Goal: Task Accomplishment & Management: Complete application form

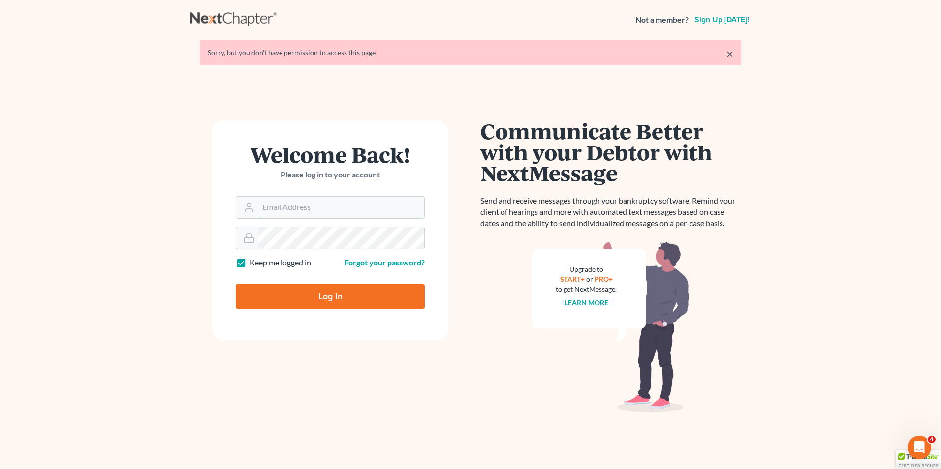
type input "[PERSON_NAME][EMAIL_ADDRESS][DOMAIN_NAME]"
click at [308, 290] on input "Log In" at bounding box center [330, 296] width 189 height 25
type input "Thinking..."
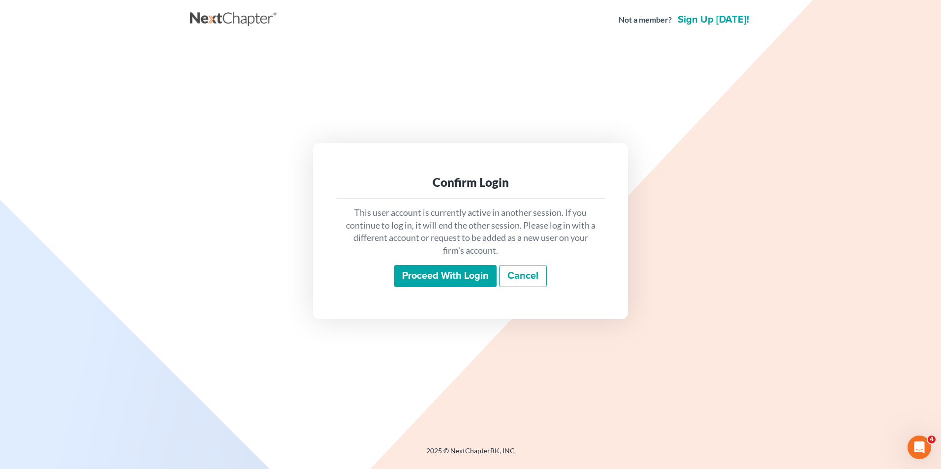
click at [444, 277] on input "Proceed with login" at bounding box center [445, 276] width 102 height 23
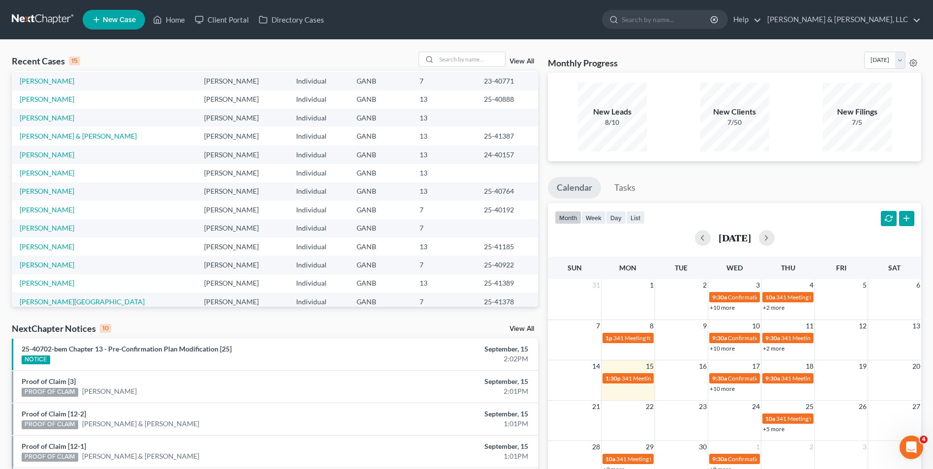
scroll to position [67, 0]
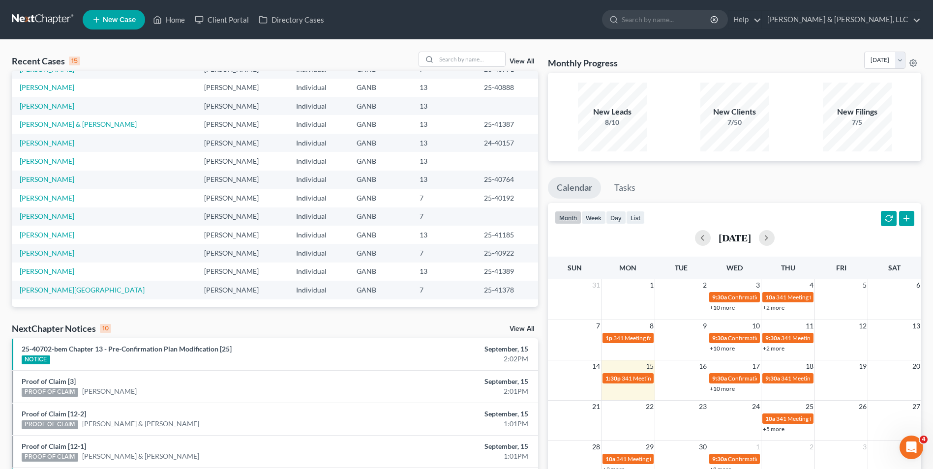
click at [51, 211] on td "[PERSON_NAME]" at bounding box center [104, 217] width 184 height 18
click at [51, 215] on link "[PERSON_NAME]" at bounding box center [47, 216] width 55 height 8
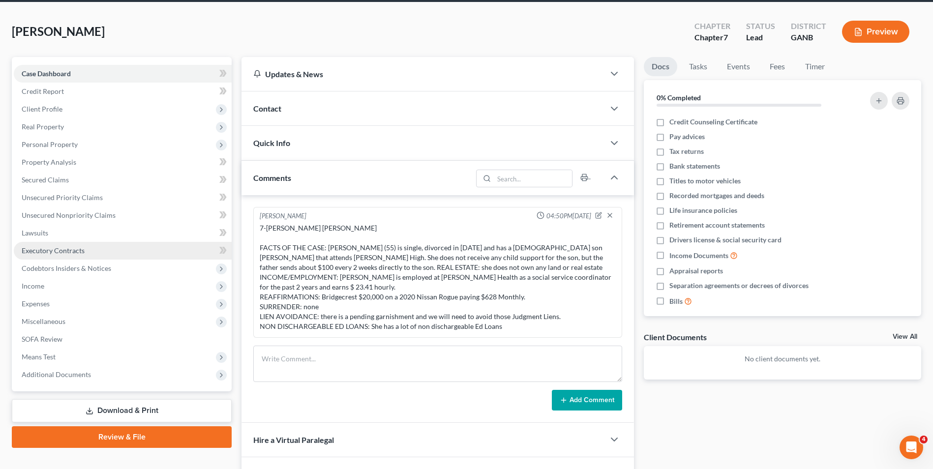
scroll to position [123, 0]
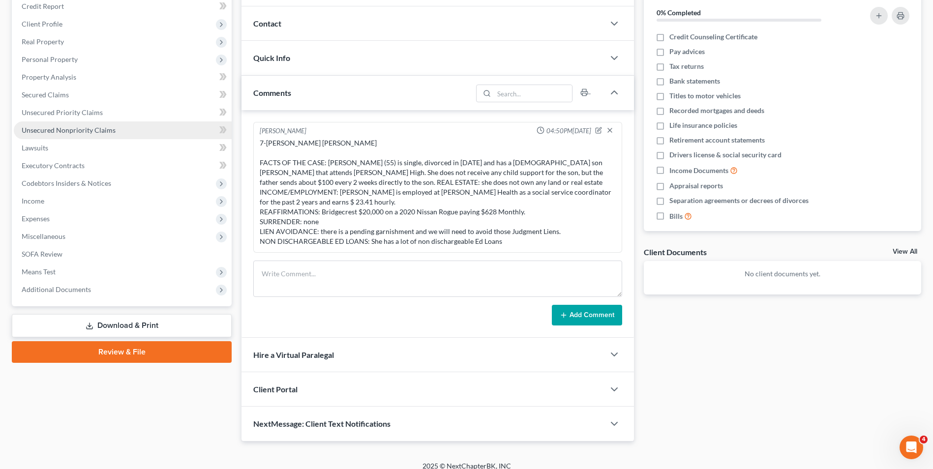
click at [64, 128] on span "Unsecured Nonpriority Claims" at bounding box center [69, 130] width 94 height 8
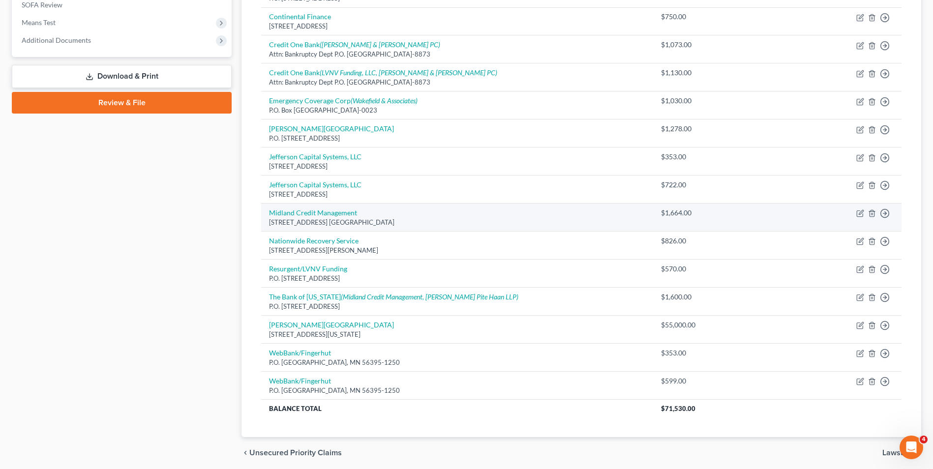
scroll to position [394, 0]
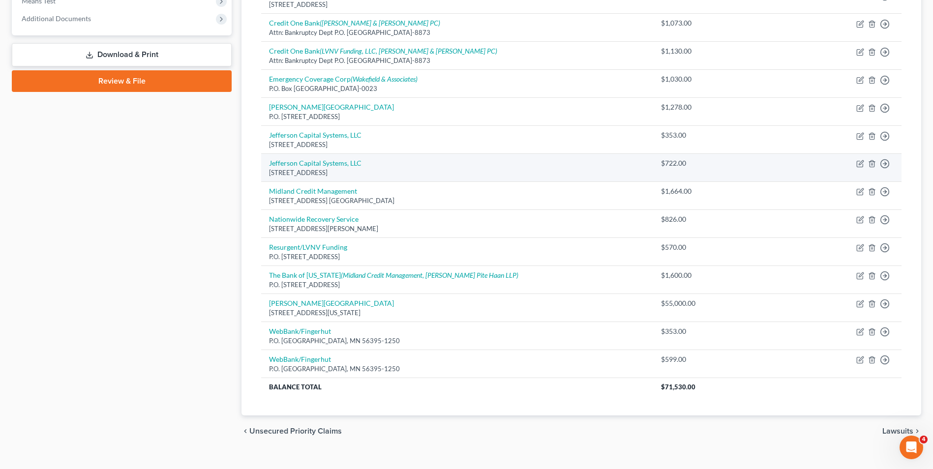
click at [300, 165] on tbody "Affirm, Inc [STREET_ADDRESS][PERSON_NAME] $349.00 Move to D Move to E Move to G…" at bounding box center [581, 78] width 641 height 635
click at [475, 171] on div "[STREET_ADDRESS]" at bounding box center [457, 172] width 376 height 9
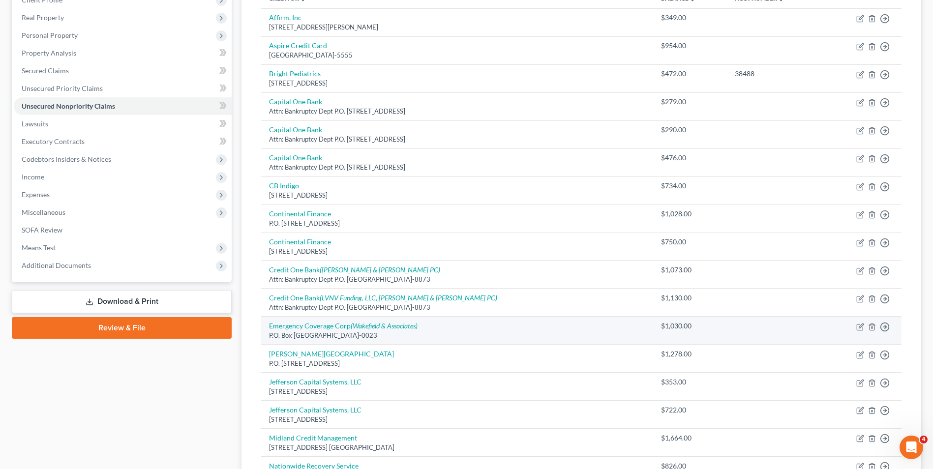
scroll to position [15, 0]
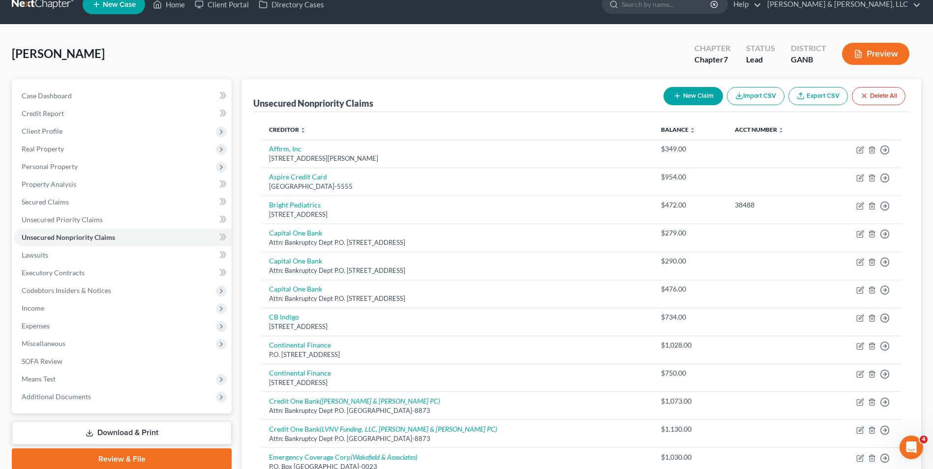
click at [698, 94] on button "New Claim" at bounding box center [694, 96] width 60 height 18
select select "0"
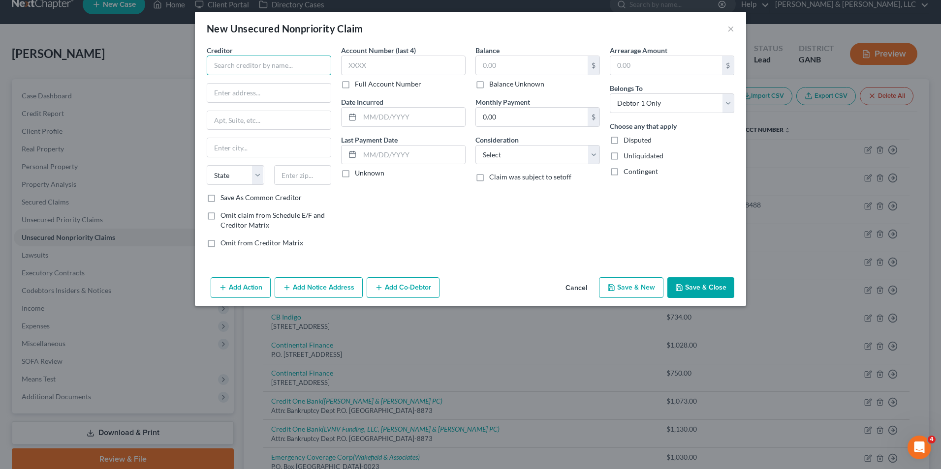
click at [311, 70] on input "text" at bounding box center [269, 66] width 124 height 20
click at [255, 83] on div "American Education Services" at bounding box center [266, 83] width 102 height 10
type input "American Education Services"
type input "[STREET_ADDRESS]"
type input "[GEOGRAPHIC_DATA]"
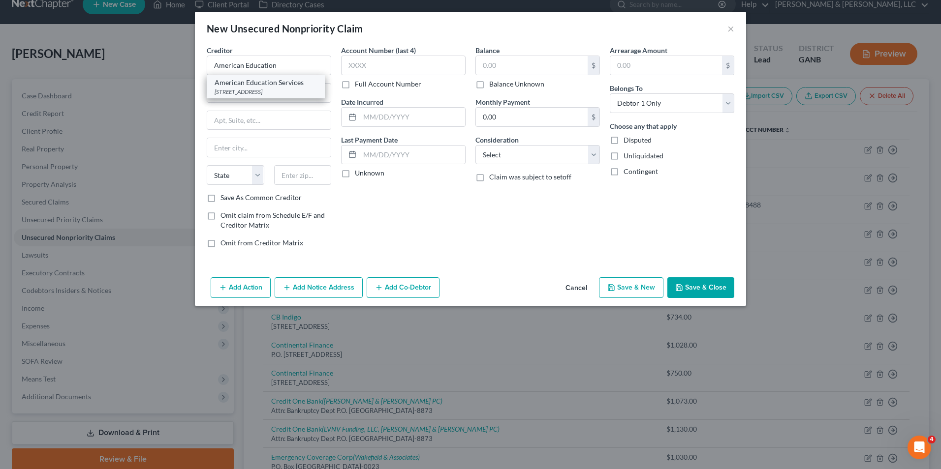
select select "39"
type input "17102"
click at [501, 67] on input "text" at bounding box center [532, 65] width 112 height 19
click at [595, 160] on select "Select Cable / Satellite Services Collection Agency Credit Card Debt Debt Couns…" at bounding box center [537, 155] width 124 height 20
select select "17"
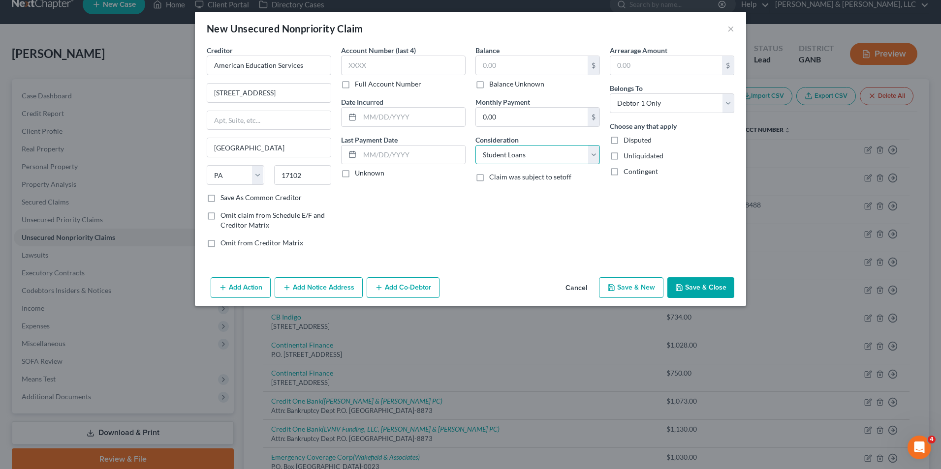
click at [475, 145] on select "Select Cable / Satellite Services Collection Agency Credit Card Debt Debt Couns…" at bounding box center [537, 155] width 124 height 20
click at [520, 68] on input "text" at bounding box center [532, 65] width 112 height 19
click at [486, 233] on div "Balance 60,000.00 $ Balance Unknown Balance Undetermined 60,000 $ Balance Unkno…" at bounding box center [537, 150] width 134 height 211
click at [712, 286] on button "Save & Close" at bounding box center [700, 287] width 67 height 21
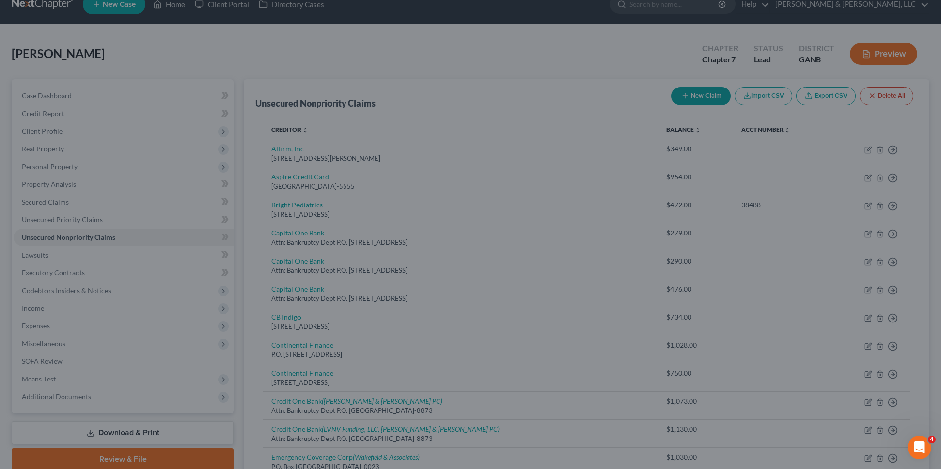
type input "60,000.00"
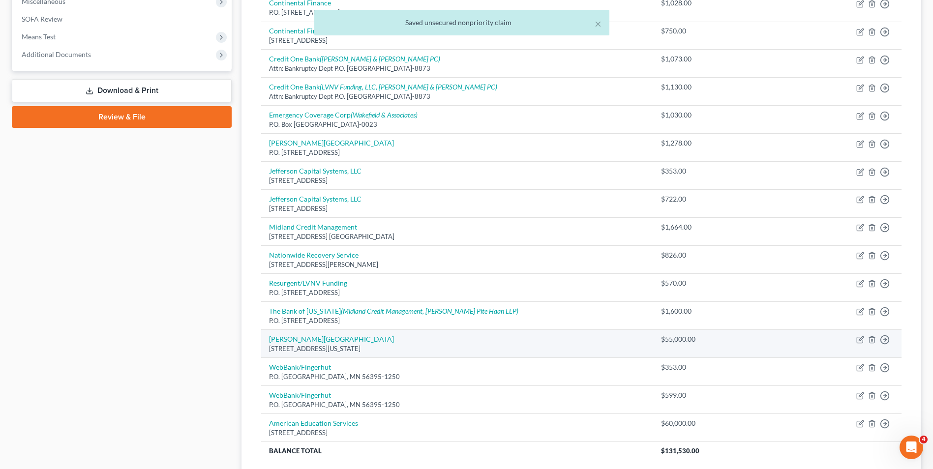
scroll to position [437, 0]
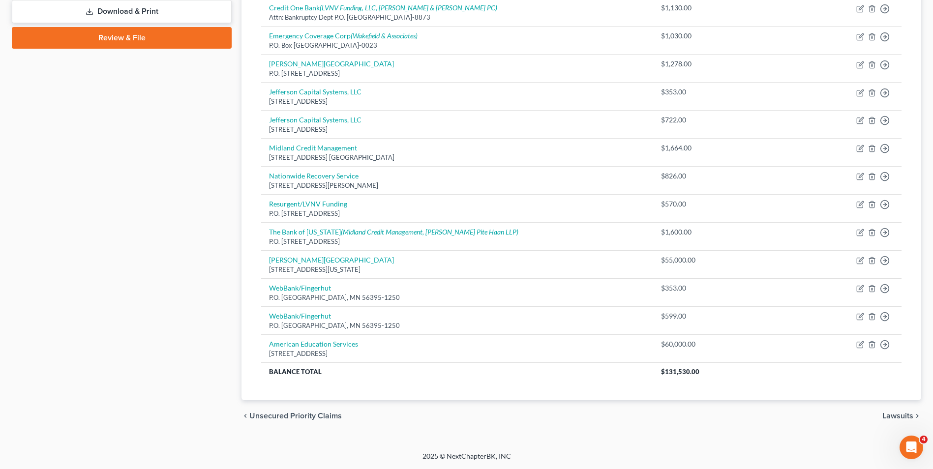
click at [385, 428] on div "chevron_left Unsecured Priority Claims Lawsuits chevron_right" at bounding box center [582, 415] width 680 height 31
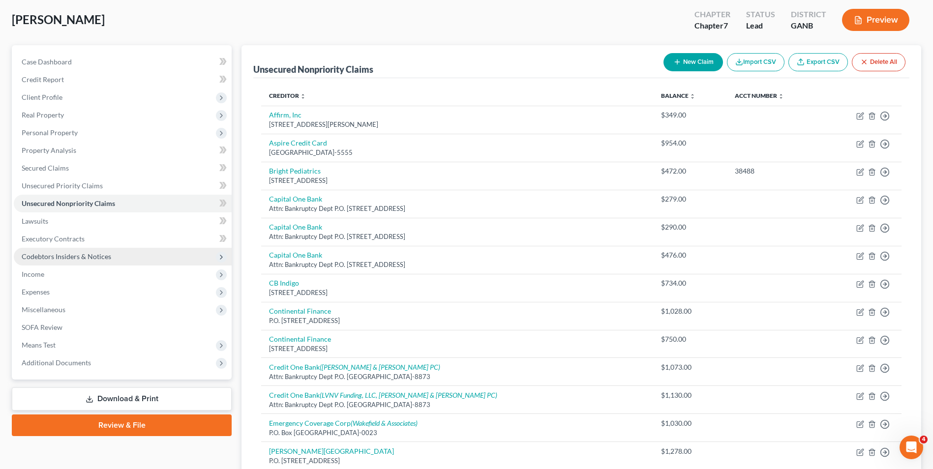
scroll to position [98, 0]
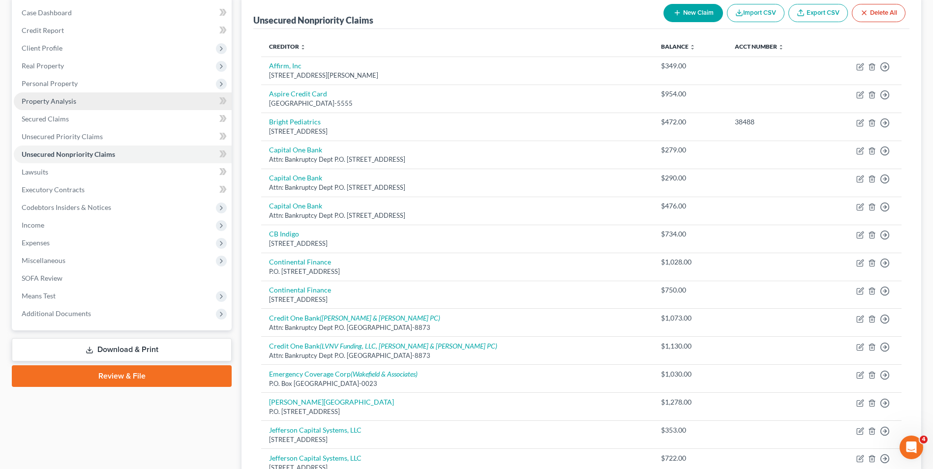
click at [58, 103] on span "Property Analysis" at bounding box center [49, 101] width 55 height 8
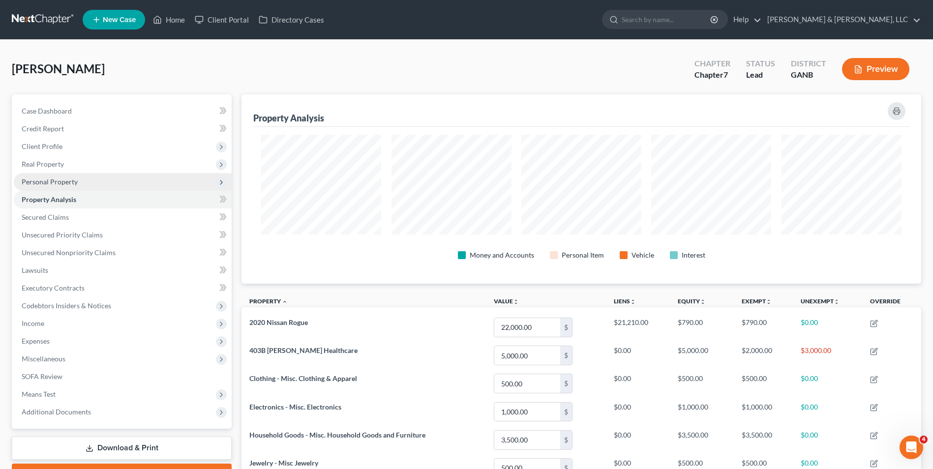
click at [60, 180] on span "Personal Property" at bounding box center [50, 182] width 56 height 8
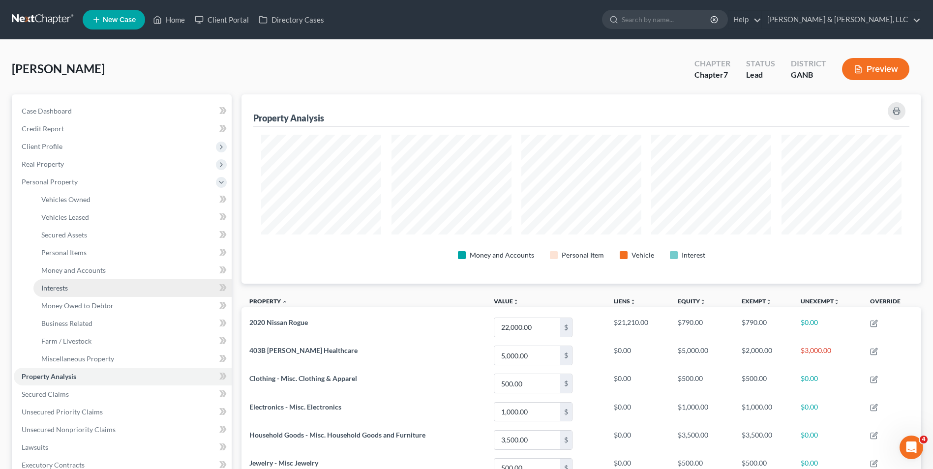
click at [47, 288] on span "Interests" at bounding box center [54, 288] width 27 height 8
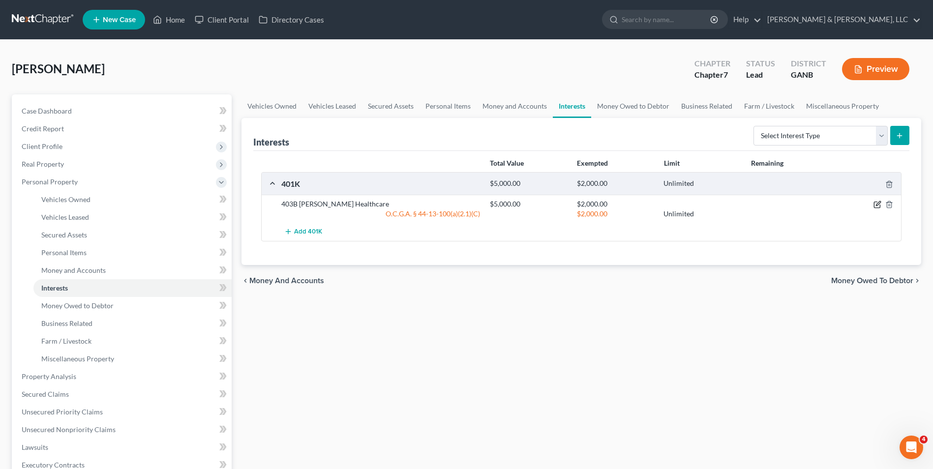
click at [875, 206] on icon "button" at bounding box center [878, 205] width 8 height 8
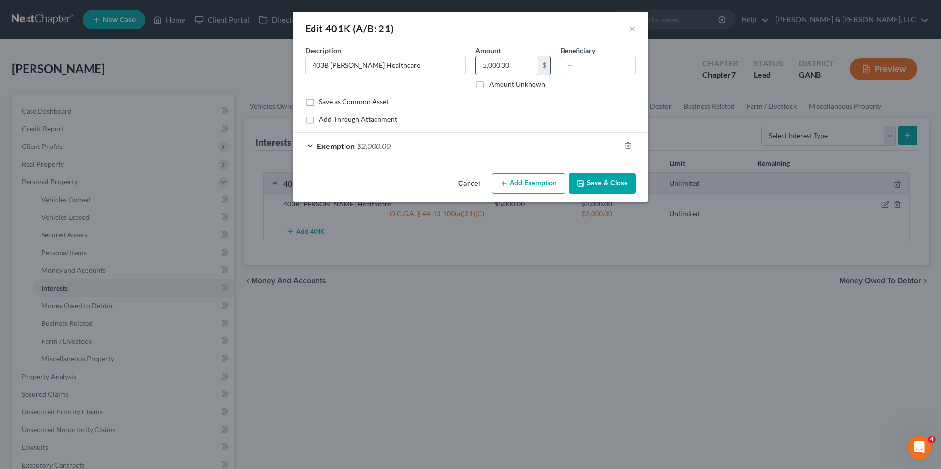
click at [486, 65] on input "5,000.00" at bounding box center [507, 65] width 62 height 19
click at [487, 65] on input "5,000.00" at bounding box center [507, 65] width 62 height 19
click at [482, 66] on input "5,000.00" at bounding box center [507, 65] width 62 height 19
type input "4,000.00"
click at [495, 104] on div "Save as Common Asset" at bounding box center [470, 102] width 331 height 10
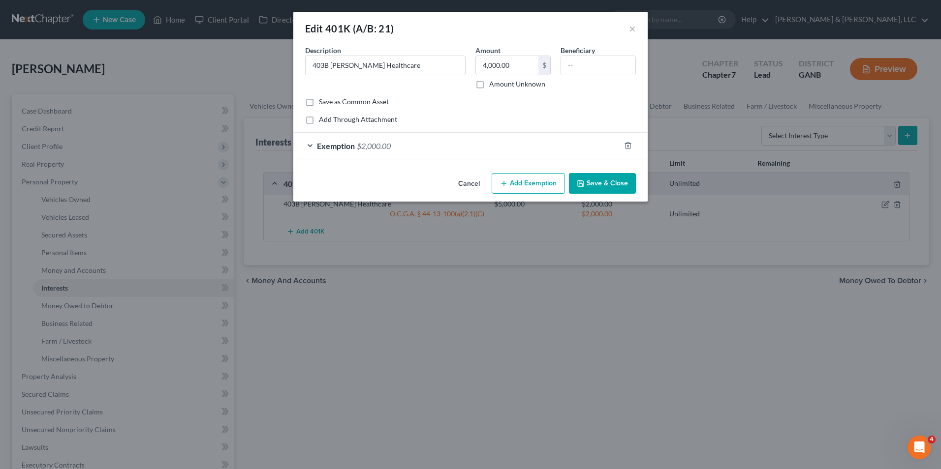
click at [364, 147] on span "$2,000.00" at bounding box center [374, 145] width 34 height 9
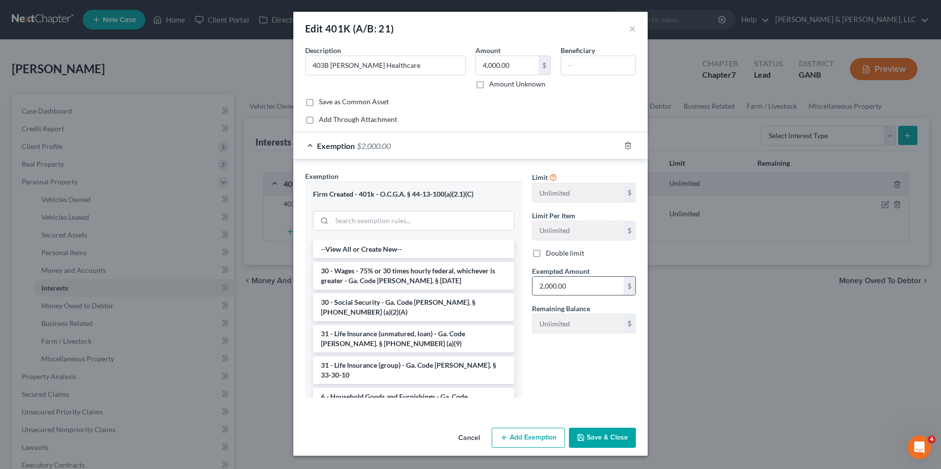
click at [535, 287] on input "2,000.00" at bounding box center [577, 286] width 91 height 19
type input "4,000.00"
click at [543, 348] on div "Limit Unlimited $ Limit Per Item Unlimited $ Double limit Exempted Amount * 4,0…" at bounding box center [584, 288] width 114 height 234
click at [566, 360] on div "Limit Unlimited $ Limit Per Item Unlimited $ Double limit Exempted Amount * 4,0…" at bounding box center [584, 288] width 114 height 234
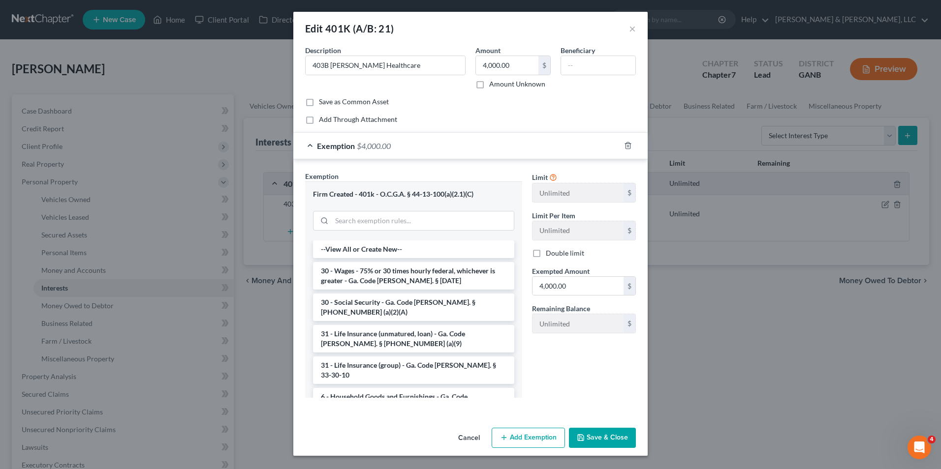
click at [592, 436] on button "Save & Close" at bounding box center [602, 438] width 67 height 21
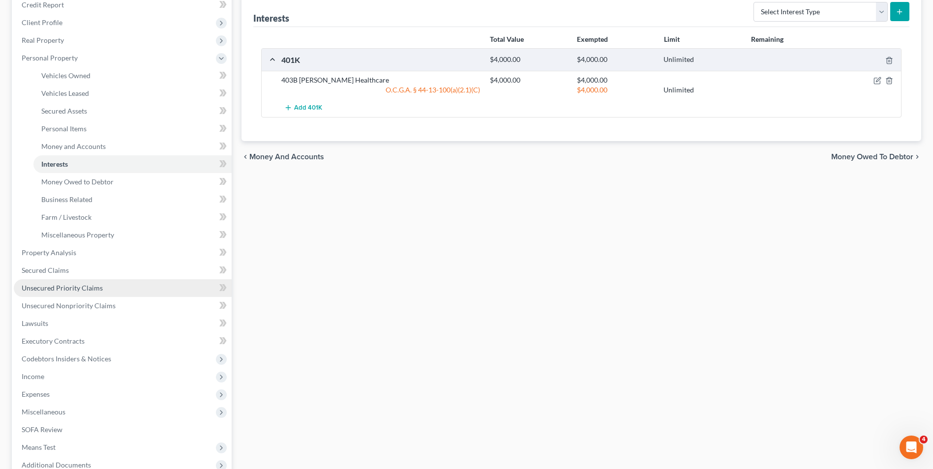
scroll to position [49, 0]
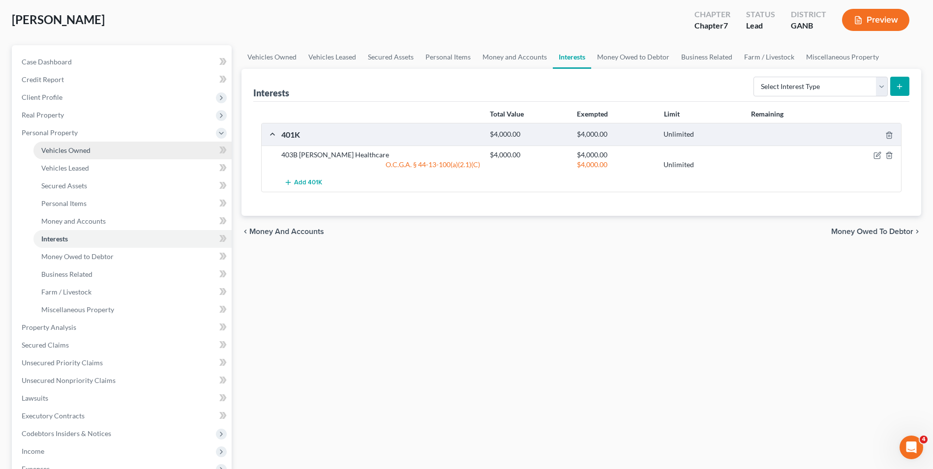
click at [80, 148] on span "Vehicles Owned" at bounding box center [65, 150] width 49 height 8
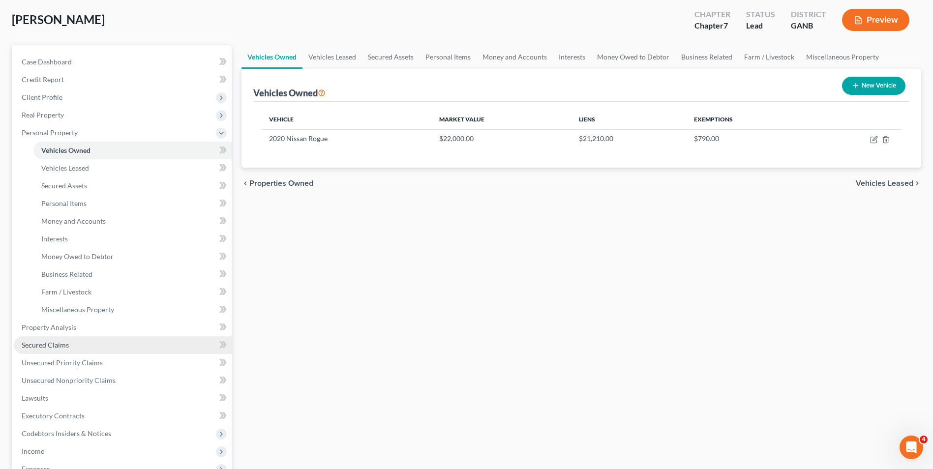
click at [50, 342] on span "Secured Claims" at bounding box center [45, 345] width 47 height 8
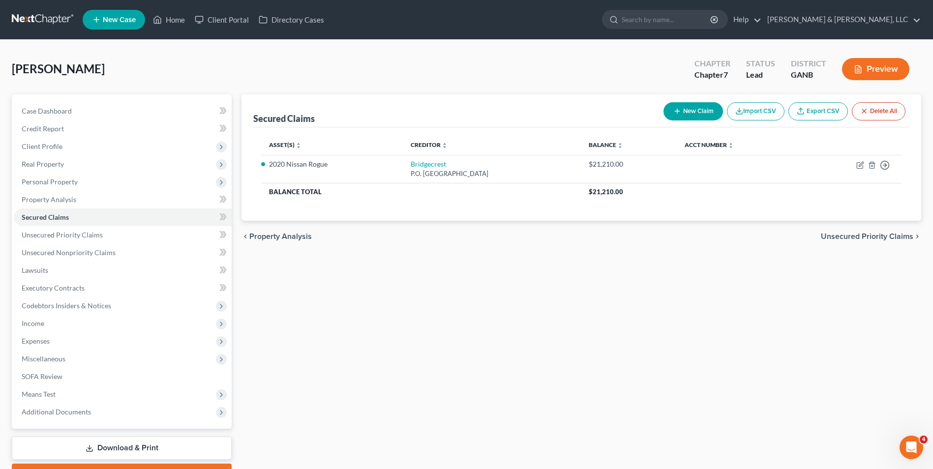
click at [132, 451] on link "Download & Print" at bounding box center [122, 448] width 220 height 23
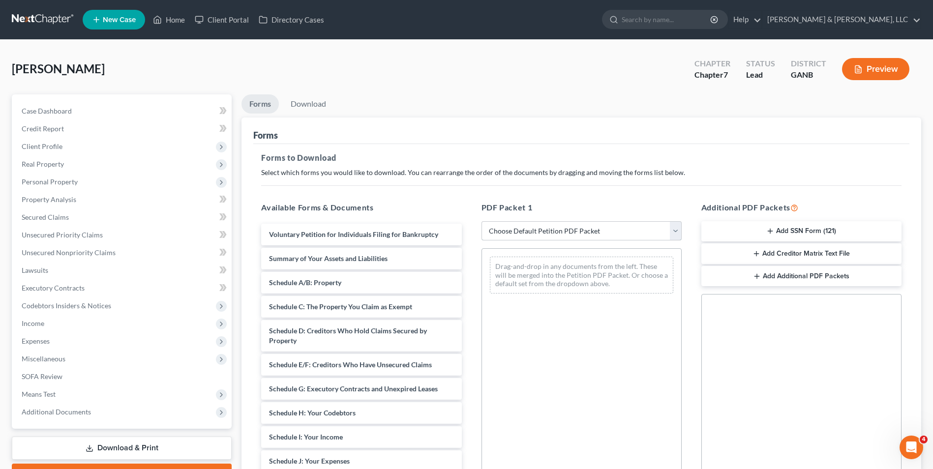
click at [546, 237] on select "Choose Default Petition PDF Packet Complete Bankruptcy Petition (all forms and …" at bounding box center [582, 231] width 200 height 20
select select "4"
click at [482, 221] on select "Choose Default Petition PDF Packet Complete Bankruptcy Petition (all forms and …" at bounding box center [582, 231] width 200 height 20
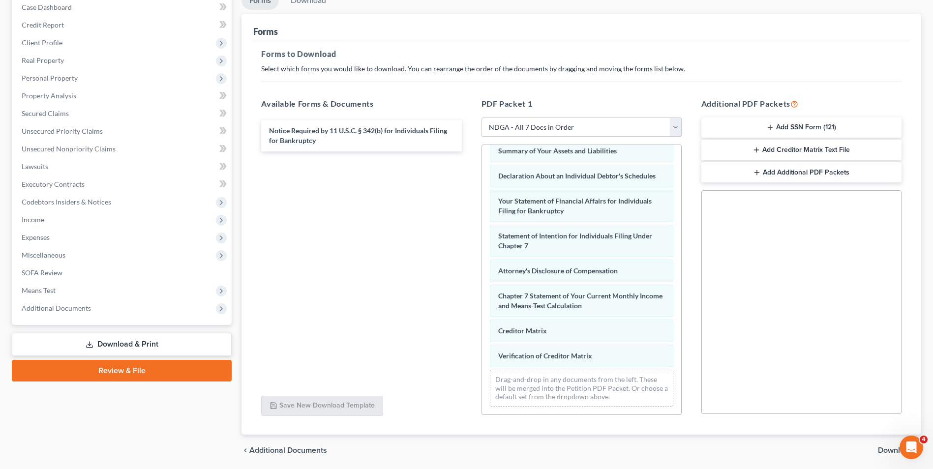
scroll to position [138, 0]
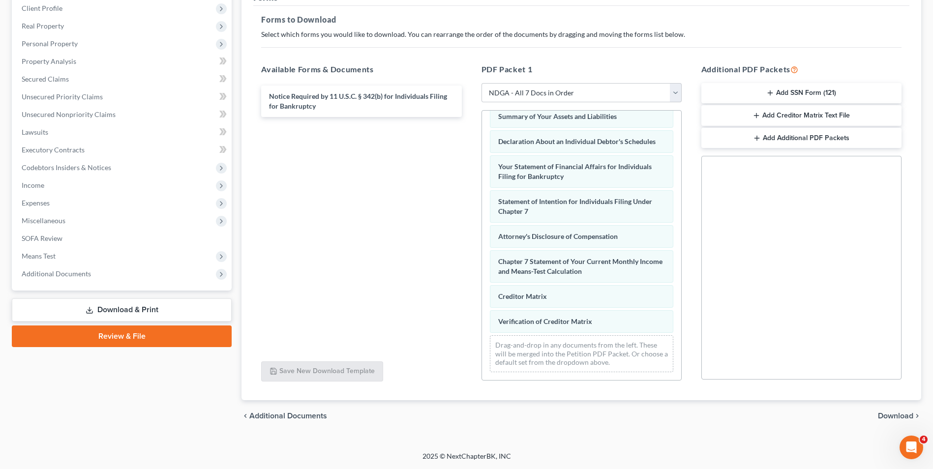
click at [894, 415] on span "Download" at bounding box center [895, 416] width 35 height 8
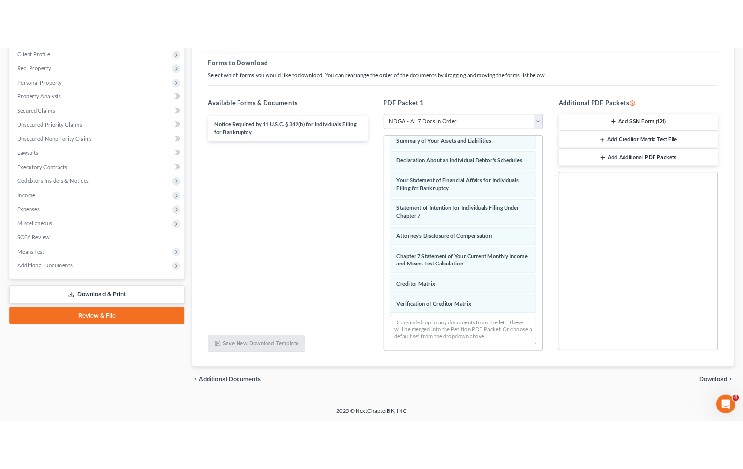
scroll to position [54, 0]
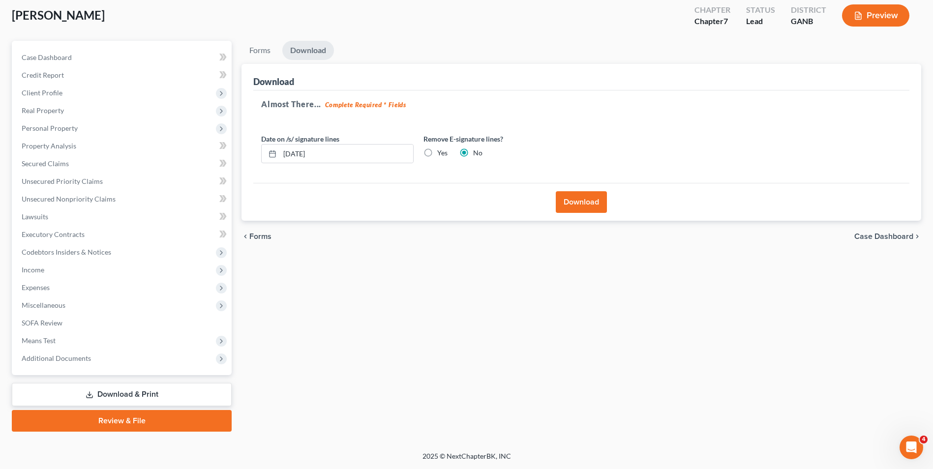
click at [574, 200] on button "Download" at bounding box center [581, 202] width 51 height 22
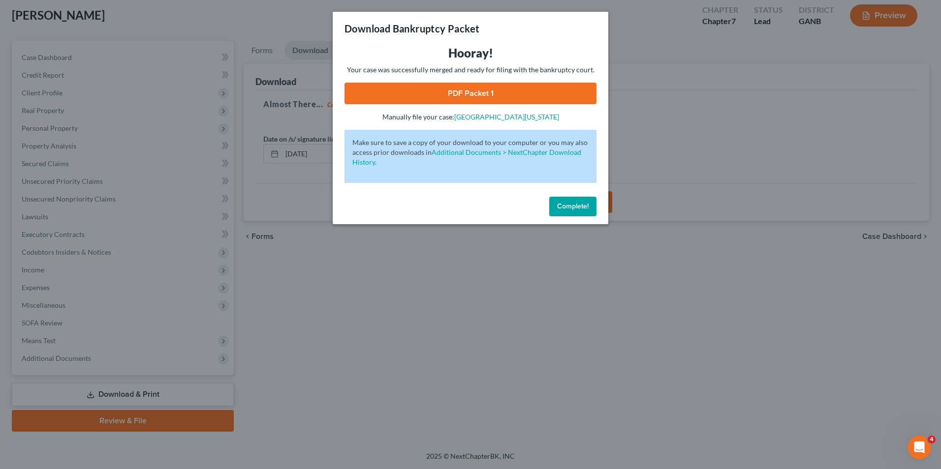
click at [474, 90] on link "PDF Packet 1" at bounding box center [470, 94] width 252 height 22
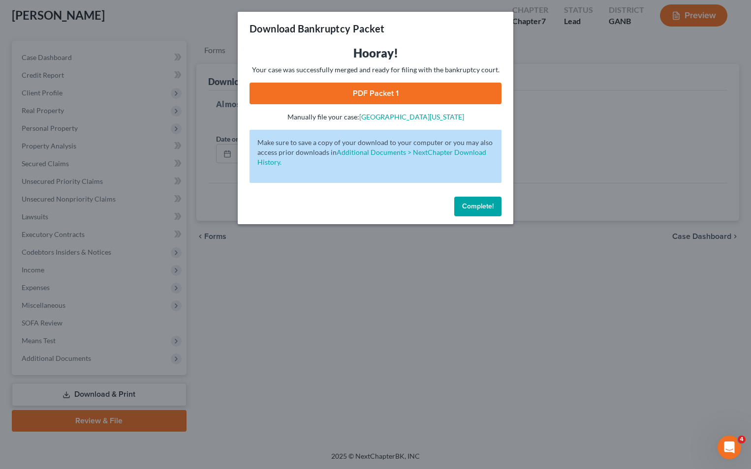
click at [468, 203] on span "Complete!" at bounding box center [477, 206] width 31 height 8
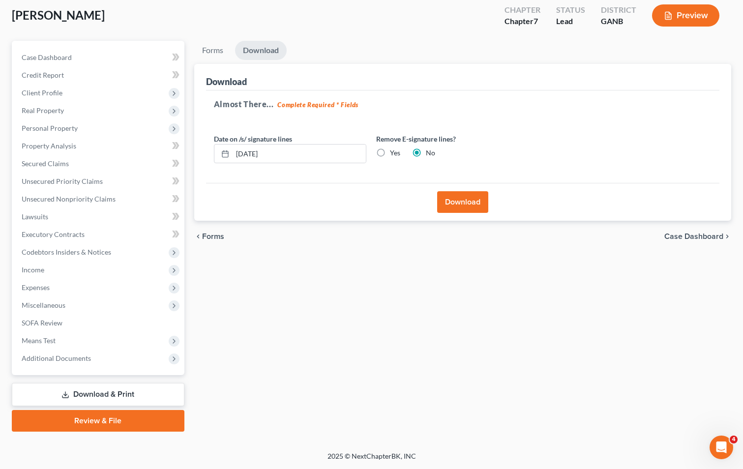
click at [281, 325] on div "Forms Download Forms Forms to Download Select which forms you would like to dow…" at bounding box center [462, 236] width 547 height 391
click at [110, 420] on link "Review & File" at bounding box center [98, 421] width 173 height 22
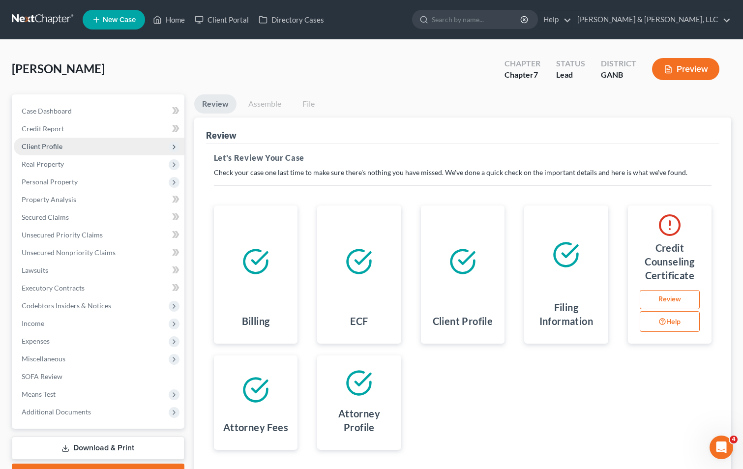
click at [47, 148] on span "Client Profile" at bounding box center [42, 146] width 41 height 8
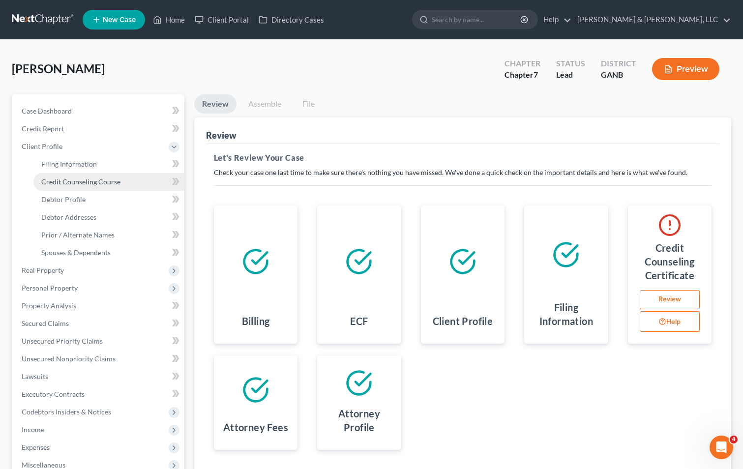
click at [58, 176] on link "Credit Counseling Course" at bounding box center [108, 182] width 151 height 18
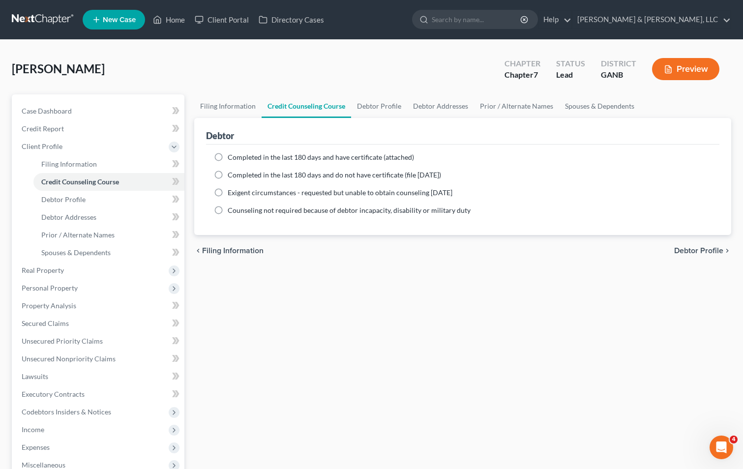
click at [228, 158] on label "Completed in the last 180 days and have certificate (attached)" at bounding box center [321, 158] width 186 height 10
click at [232, 158] on input "Completed in the last 180 days and have certificate (attached)" at bounding box center [235, 156] width 6 height 6
radio input "true"
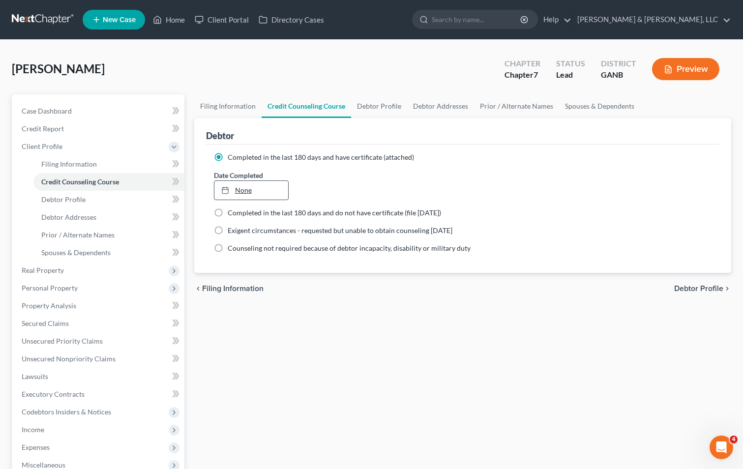
type input "[DATE]"
click at [227, 191] on icon at bounding box center [225, 190] width 8 height 8
click at [716, 287] on span "Debtor Profile" at bounding box center [699, 289] width 49 height 8
select select "3"
select select "1"
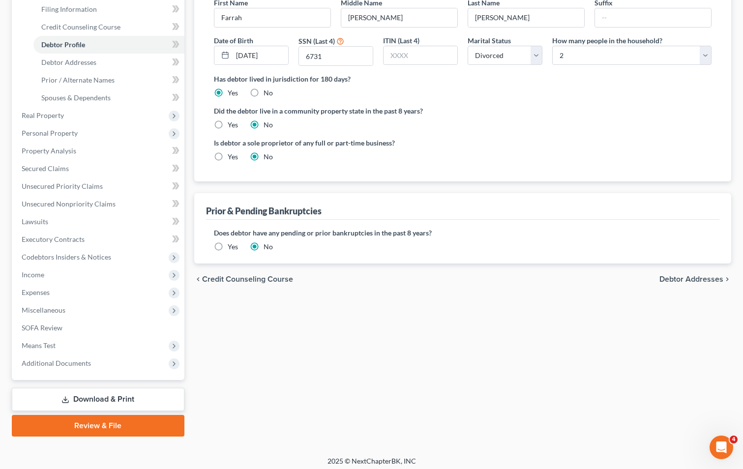
scroll to position [160, 0]
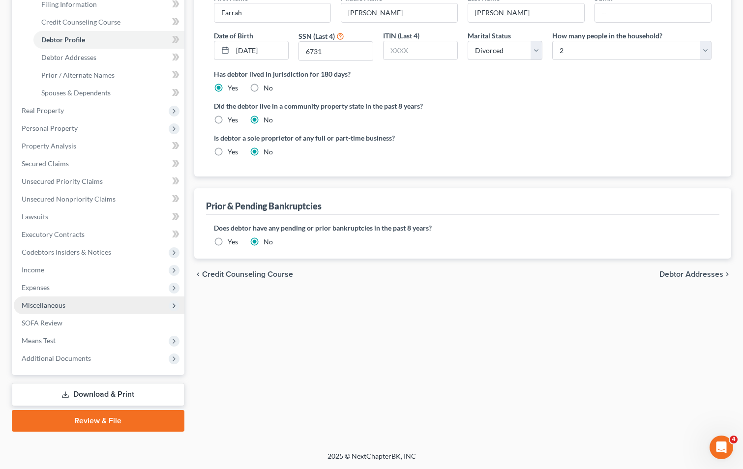
click at [46, 304] on span "Miscellaneous" at bounding box center [44, 305] width 44 height 8
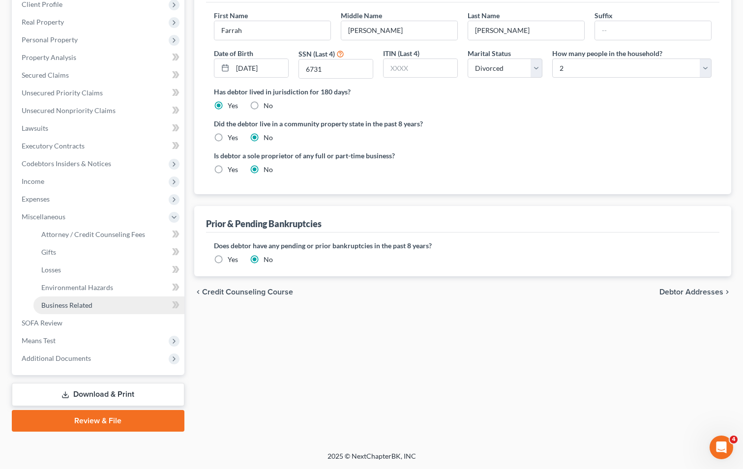
scroll to position [142, 0]
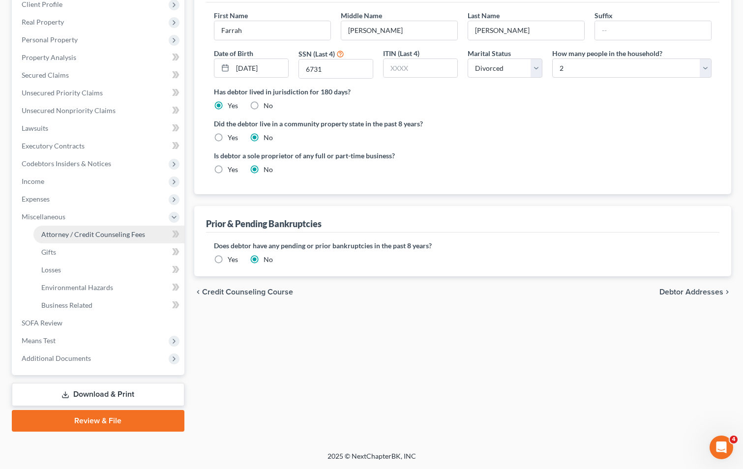
click at [109, 231] on span "Attorney / Credit Counseling Fees" at bounding box center [93, 234] width 104 height 8
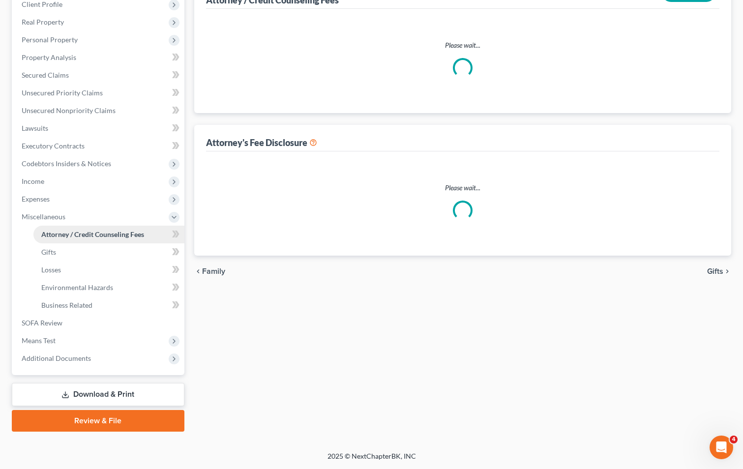
scroll to position [16, 0]
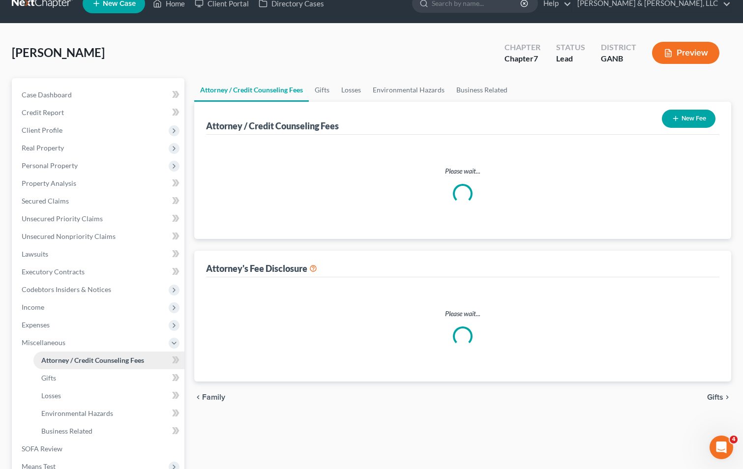
select select "2"
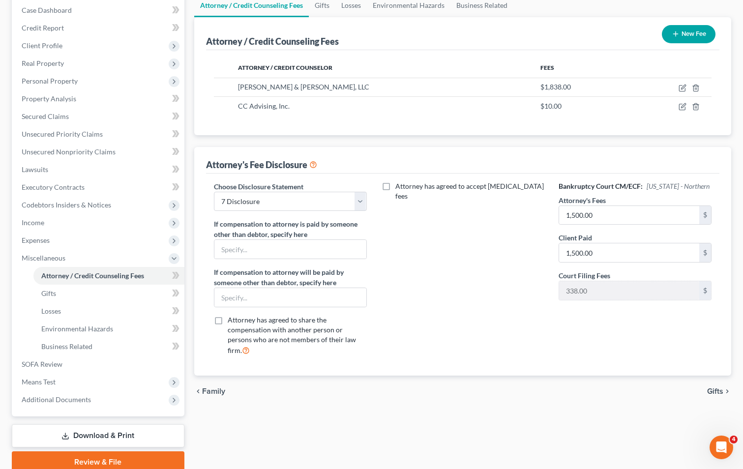
scroll to position [142, 0]
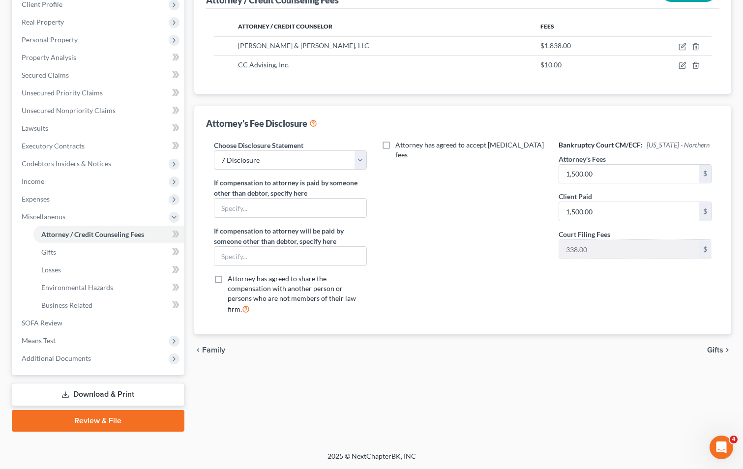
click at [90, 420] on link "Review & File" at bounding box center [98, 421] width 173 height 22
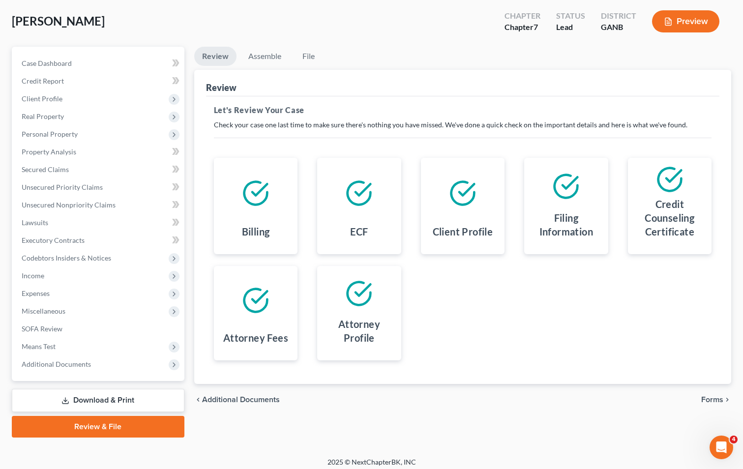
scroll to position [54, 0]
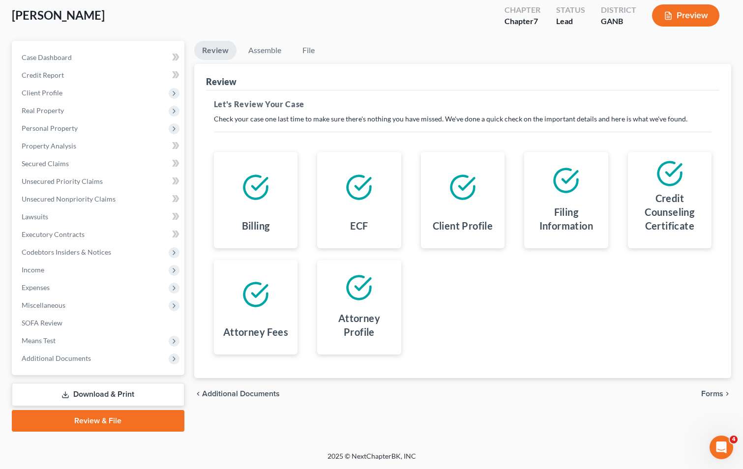
click at [712, 392] on span "Forms" at bounding box center [713, 394] width 22 height 8
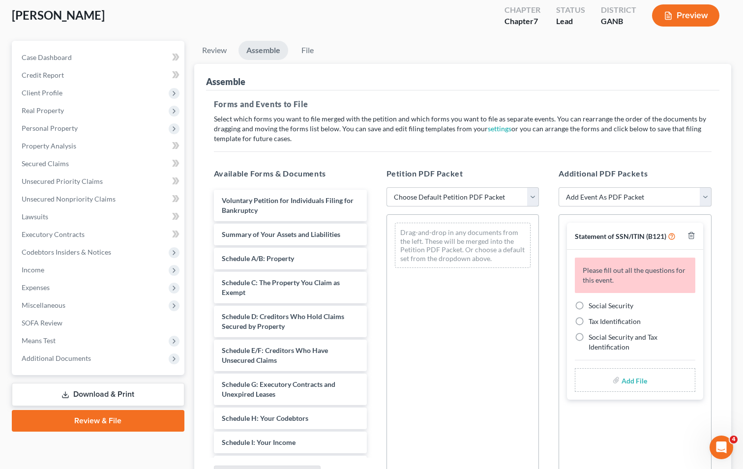
click at [428, 200] on select "Choose Default Petition PDF Packet Complete Bankruptcy Petition (all forms and …" at bounding box center [463, 197] width 153 height 20
select select "2"
click at [387, 187] on select "Choose Default Petition PDF Packet Complete Bankruptcy Petition (all forms and …" at bounding box center [463, 197] width 153 height 20
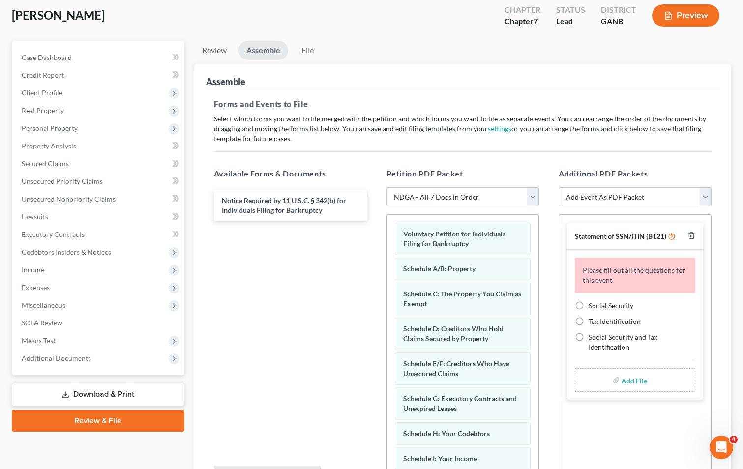
click at [589, 307] on label "Social Security" at bounding box center [611, 306] width 45 height 10
click at [593, 307] on input "Social Security" at bounding box center [596, 304] width 6 height 6
radio input "true"
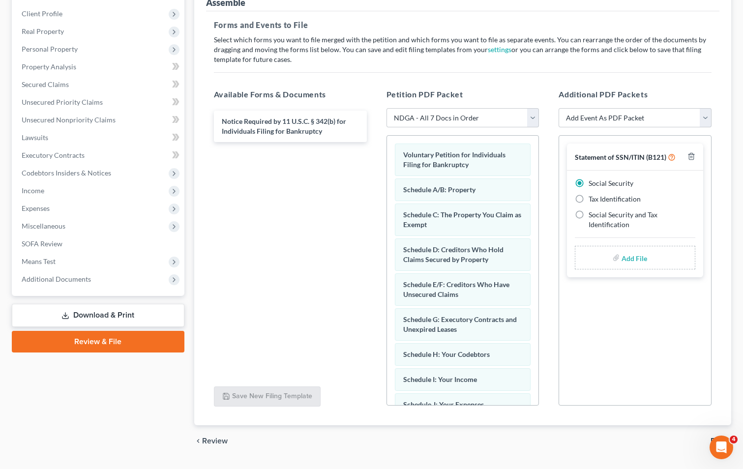
scroll to position [158, 0]
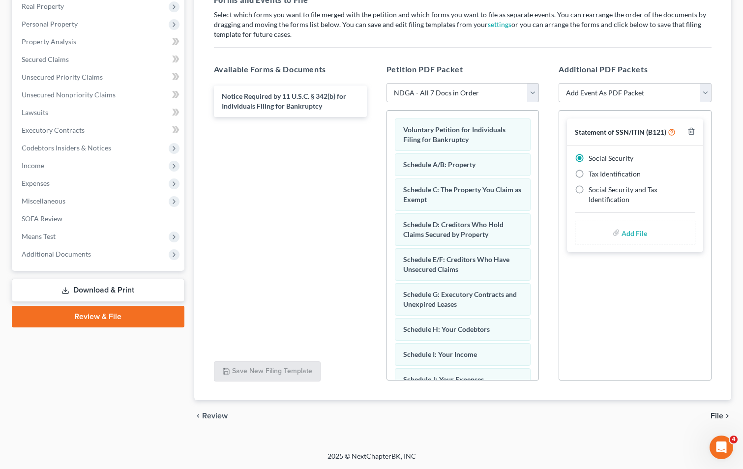
click at [721, 414] on span "File" at bounding box center [717, 416] width 13 height 8
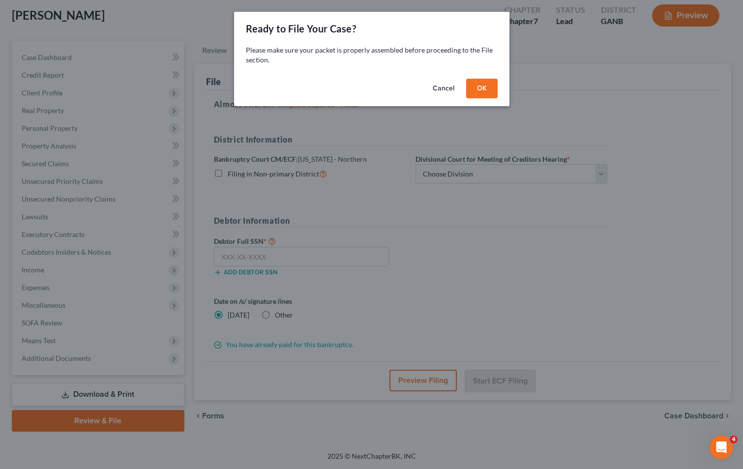
scroll to position [54, 0]
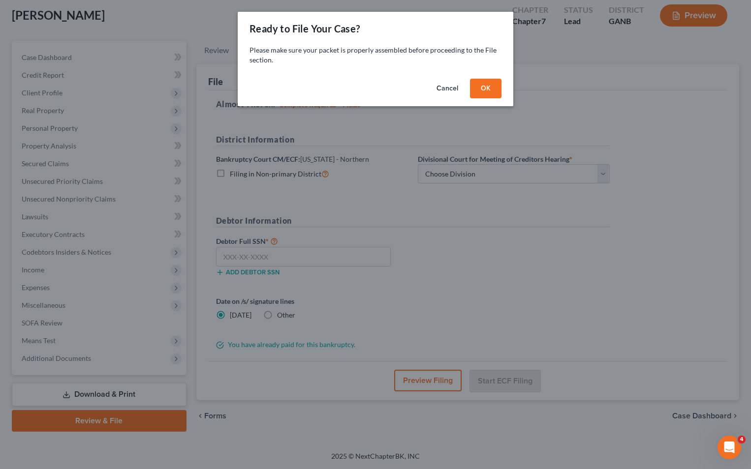
click at [483, 83] on button "OK" at bounding box center [485, 89] width 31 height 20
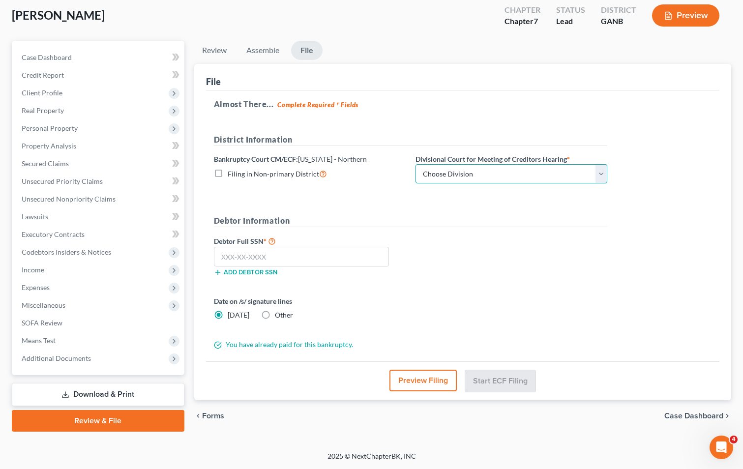
click at [470, 179] on select "Choose Division [GEOGRAPHIC_DATA] [GEOGRAPHIC_DATA] [GEOGRAPHIC_DATA] [GEOGRAPH…" at bounding box center [512, 174] width 192 height 20
select select "3"
click at [416, 164] on select "Choose Division [GEOGRAPHIC_DATA] [GEOGRAPHIC_DATA] [GEOGRAPHIC_DATA] [GEOGRAPH…" at bounding box center [512, 174] width 192 height 20
click at [305, 256] on input "text" at bounding box center [301, 257] width 175 height 20
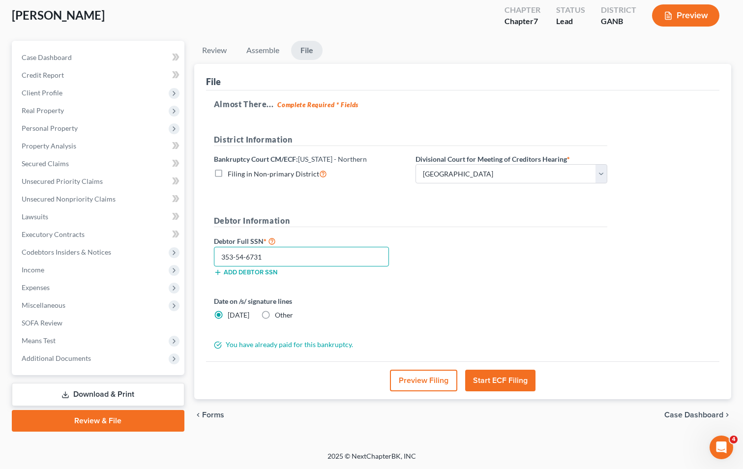
type input "353-54-6731"
click at [501, 379] on button "Start ECF Filing" at bounding box center [500, 381] width 70 height 22
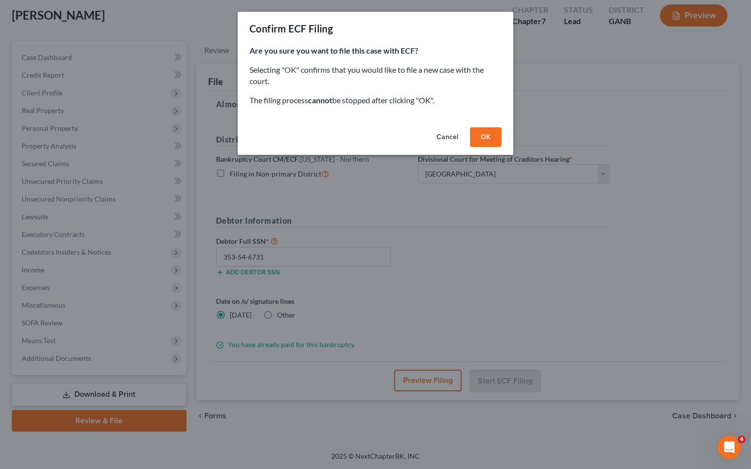
click at [487, 136] on button "OK" at bounding box center [485, 137] width 31 height 20
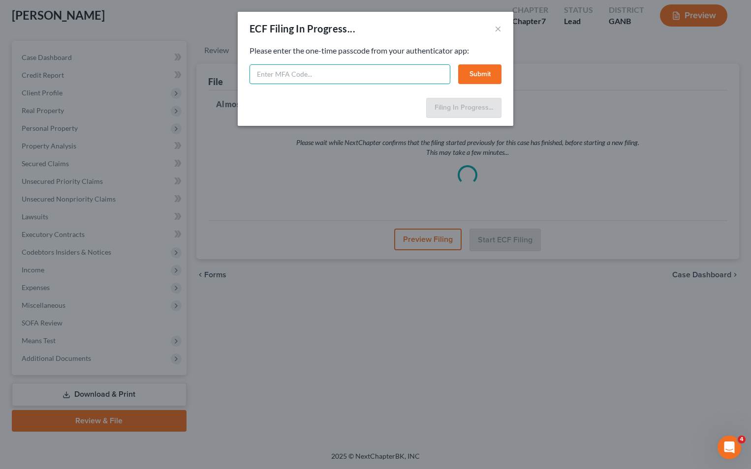
click at [307, 81] on input "text" at bounding box center [349, 74] width 201 height 20
type input "158230"
click at [487, 69] on button "Submit" at bounding box center [479, 74] width 43 height 20
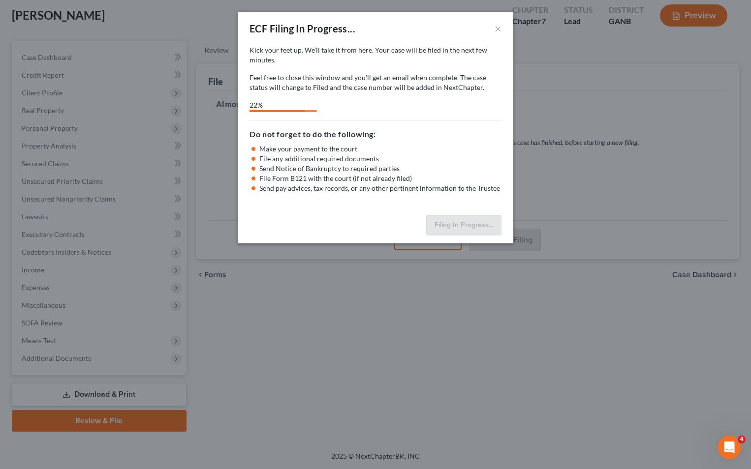
select select "3"
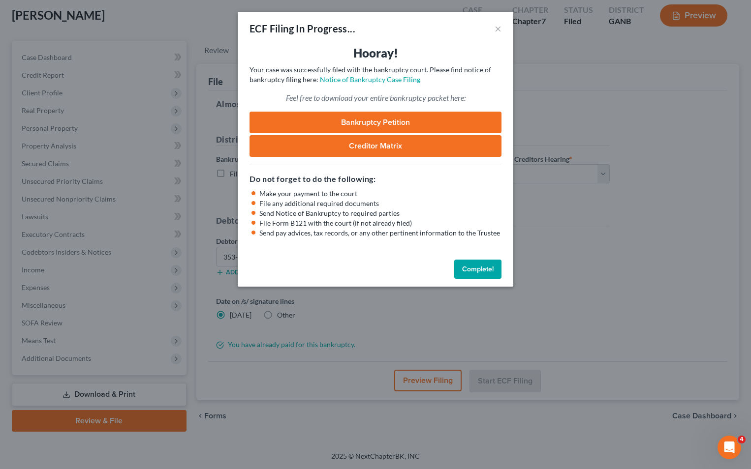
click at [481, 271] on button "Complete!" at bounding box center [477, 270] width 47 height 20
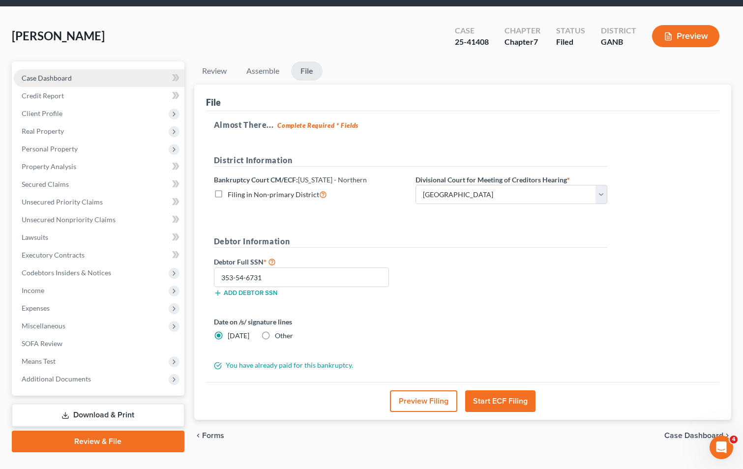
scroll to position [0, 0]
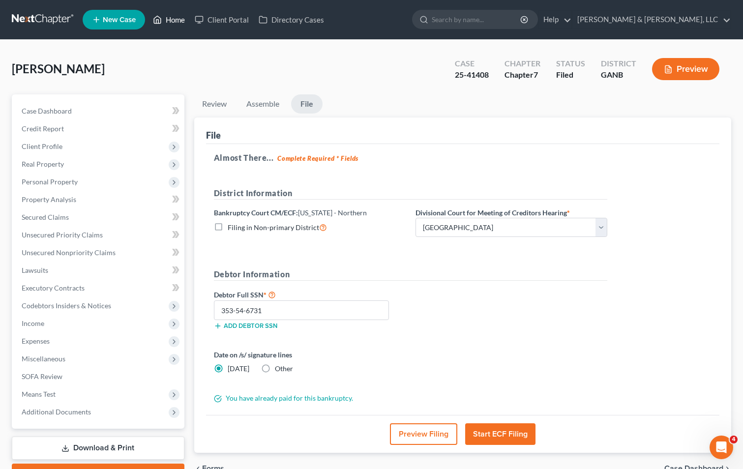
click at [172, 19] on link "Home" at bounding box center [169, 20] width 42 height 18
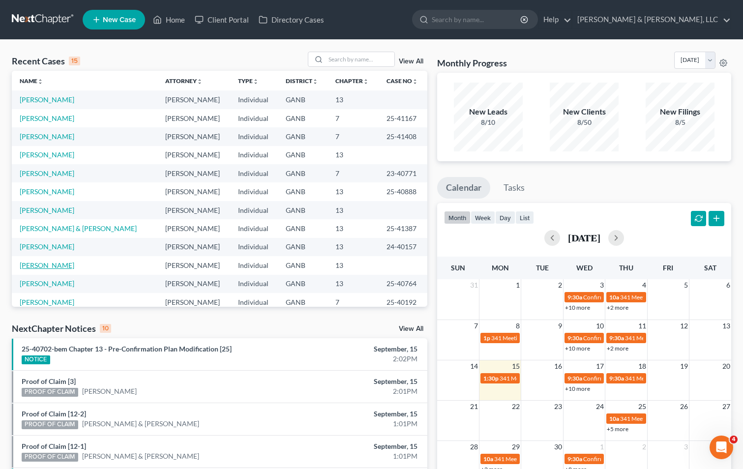
click at [37, 265] on link "[PERSON_NAME]" at bounding box center [47, 265] width 55 height 8
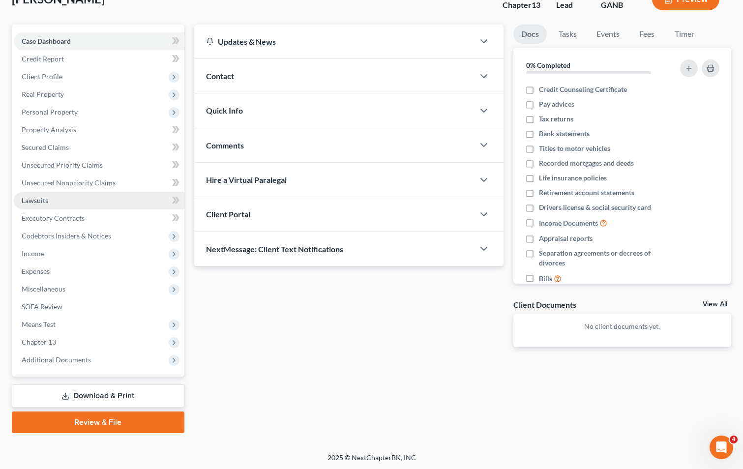
scroll to position [71, 0]
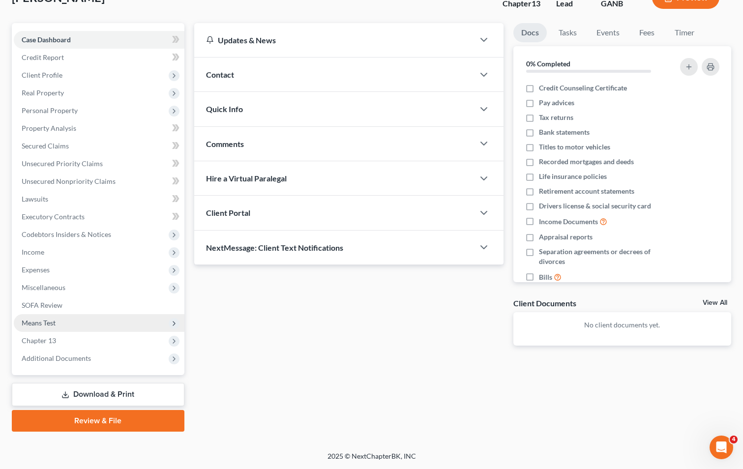
click at [37, 319] on span "Means Test" at bounding box center [39, 323] width 34 height 8
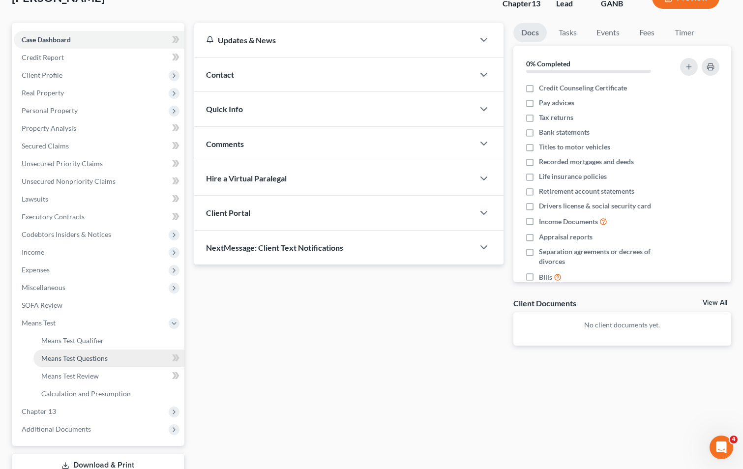
click at [96, 358] on span "Means Test Questions" at bounding box center [74, 358] width 66 height 8
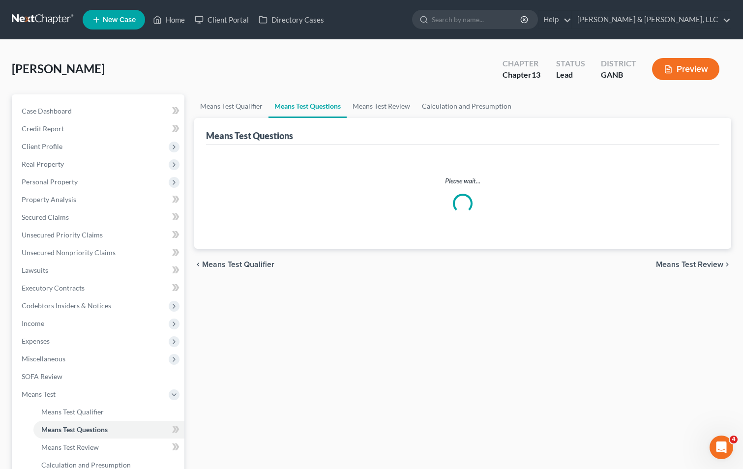
select select "4"
select select "1"
select select "60"
select select "1"
select select "60"
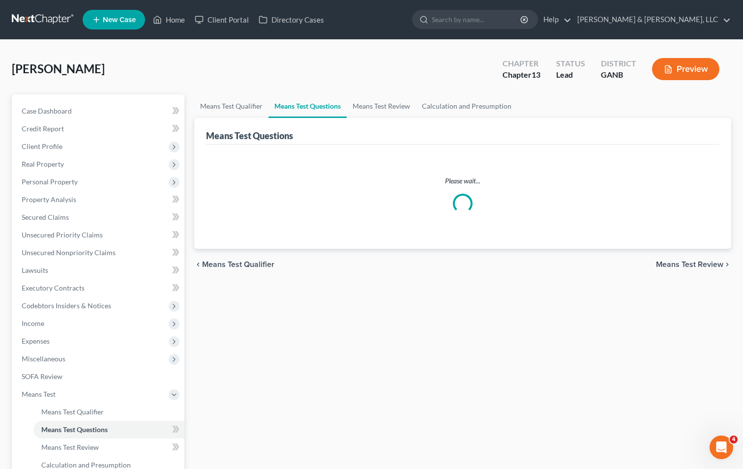
select select "2"
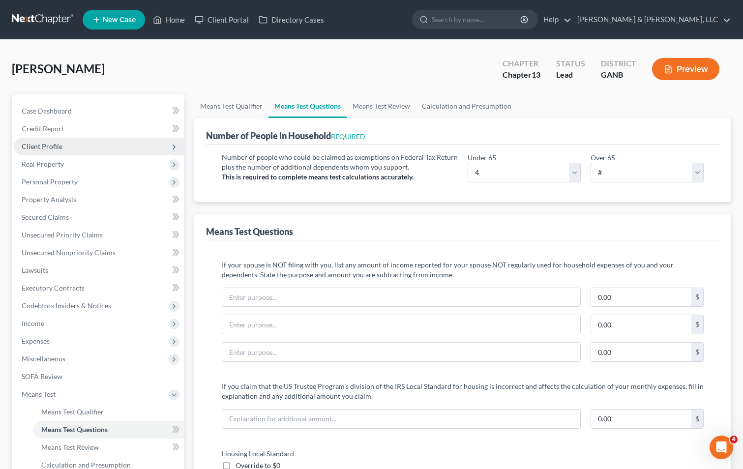
click at [30, 145] on span "Client Profile" at bounding box center [42, 146] width 41 height 8
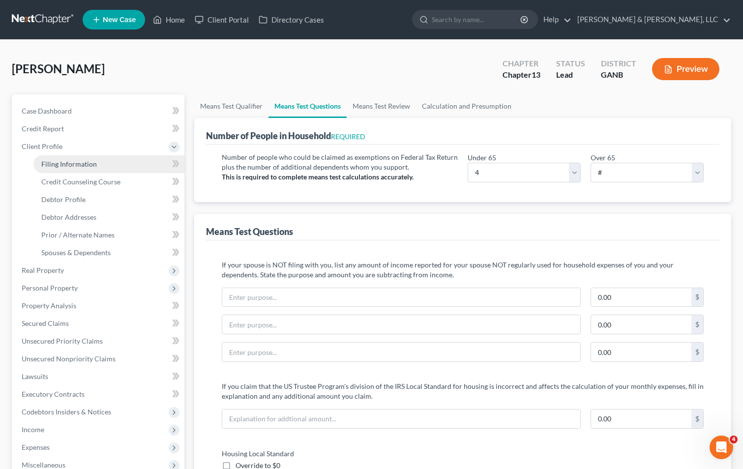
click at [91, 166] on span "Filing Information" at bounding box center [69, 164] width 56 height 8
select select "1"
select select "0"
select select "3"
select select "10"
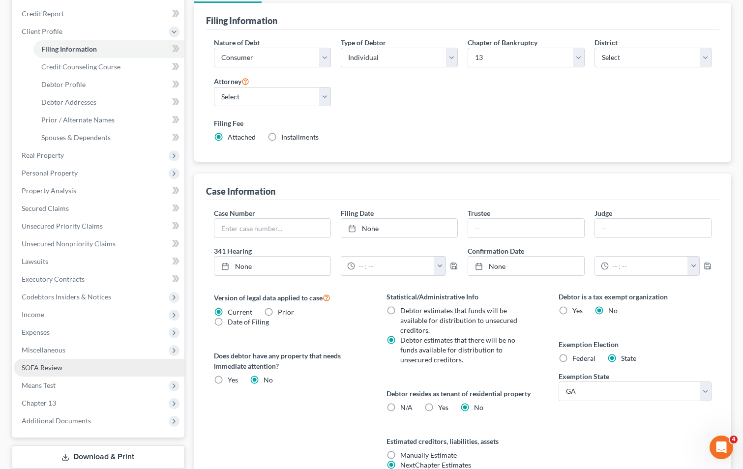
scroll to position [209, 0]
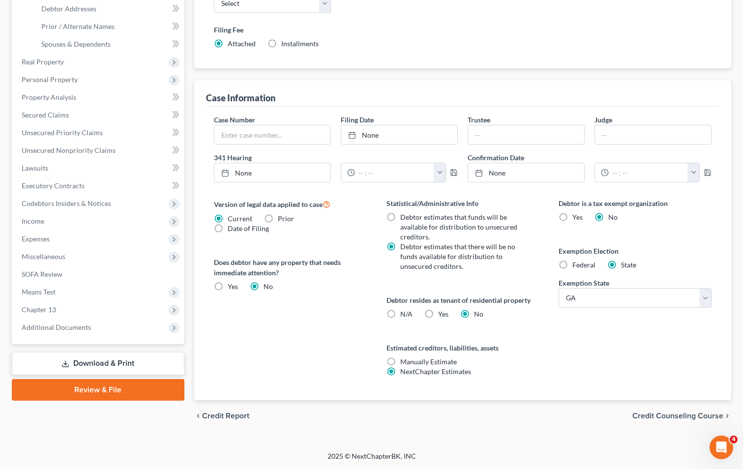
click at [109, 364] on link "Download & Print" at bounding box center [98, 363] width 173 height 23
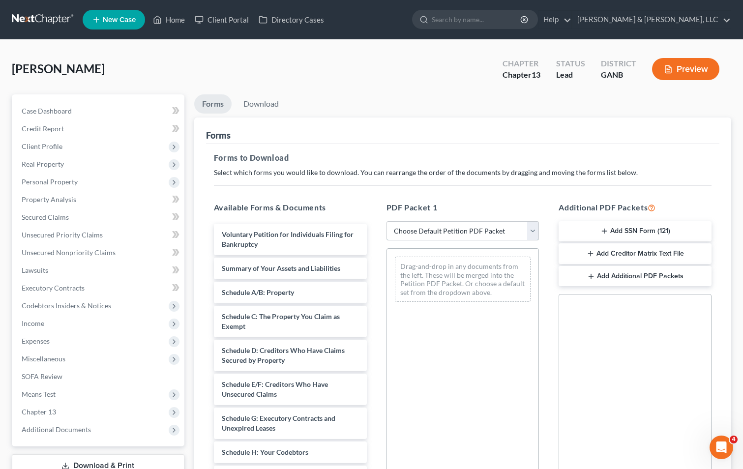
click at [452, 233] on select "Choose Default Petition PDF Packet Complete Bankruptcy Petition (all forms and …" at bounding box center [463, 231] width 153 height 20
click at [651, 391] on div "Social Security Number Statement of Social Security Number Creditor Matrix Text…" at bounding box center [635, 406] width 153 height 224
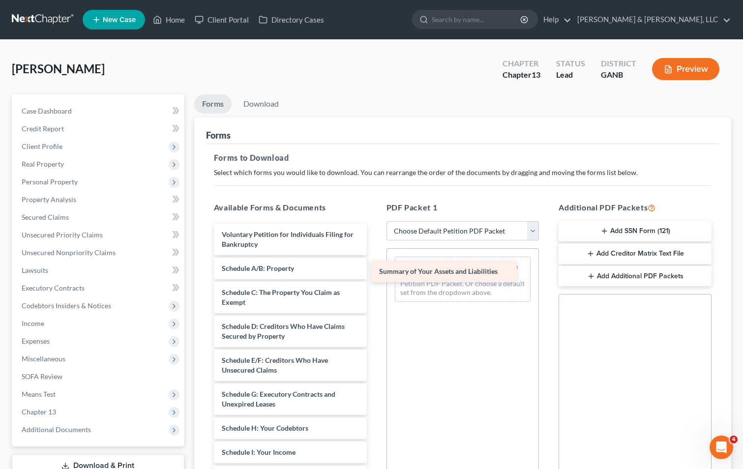
drag, startPoint x: 262, startPoint y: 269, endPoint x: 420, endPoint y: 272, distance: 157.5
click at [375, 272] on div "Summary of Your Assets and Liabilities Voluntary Petition for Individuals Filin…" at bounding box center [290, 477] width 169 height 506
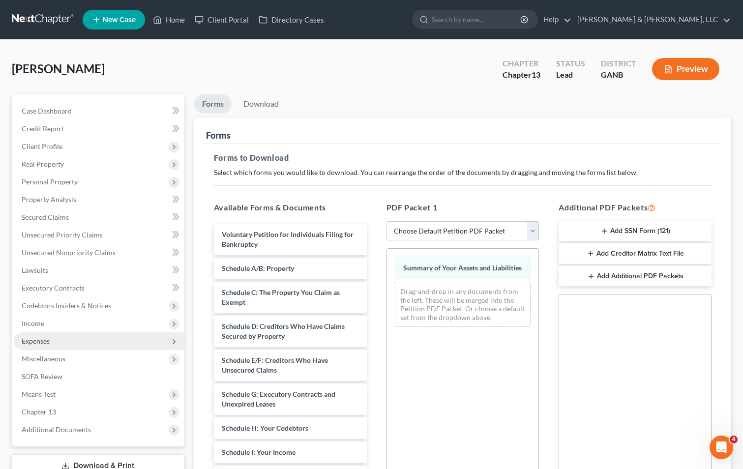
click at [75, 338] on span "Expenses" at bounding box center [99, 342] width 171 height 18
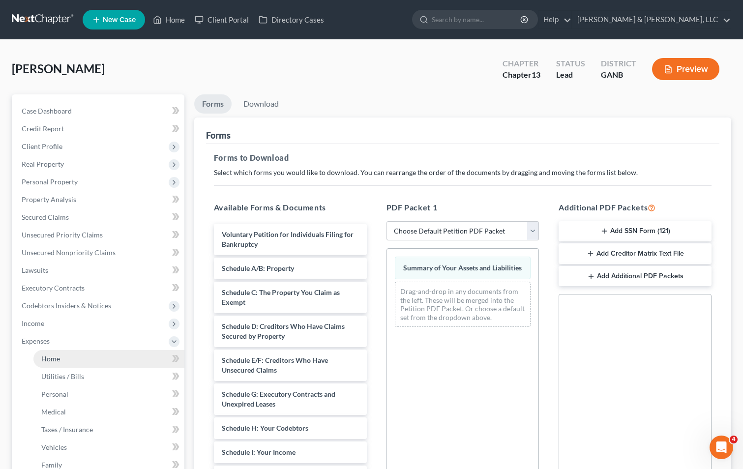
click at [88, 358] on link "Home" at bounding box center [108, 359] width 151 height 18
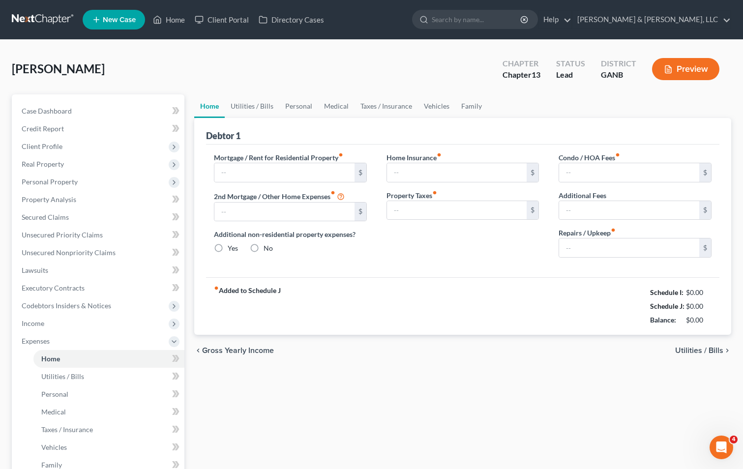
type input "800.00"
type input "0.00"
radio input "true"
type input "122.00"
type input "70.00"
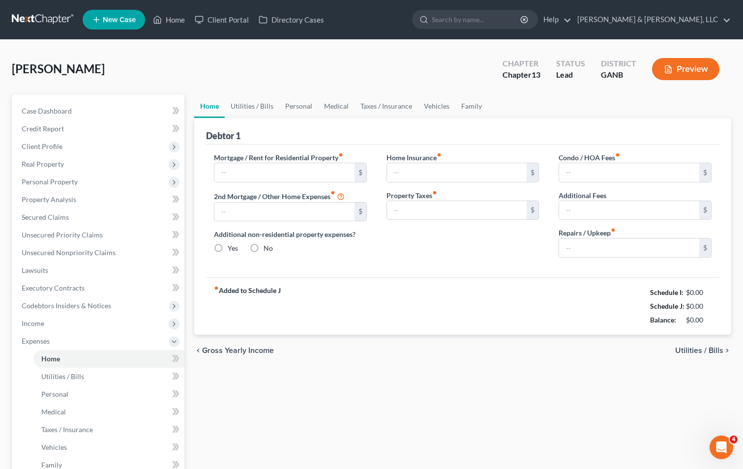
type input "0.00"
type input "100.00"
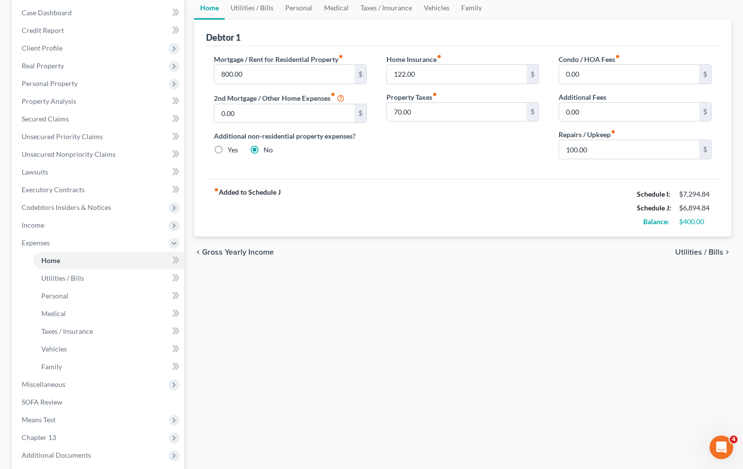
scroll to position [49, 0]
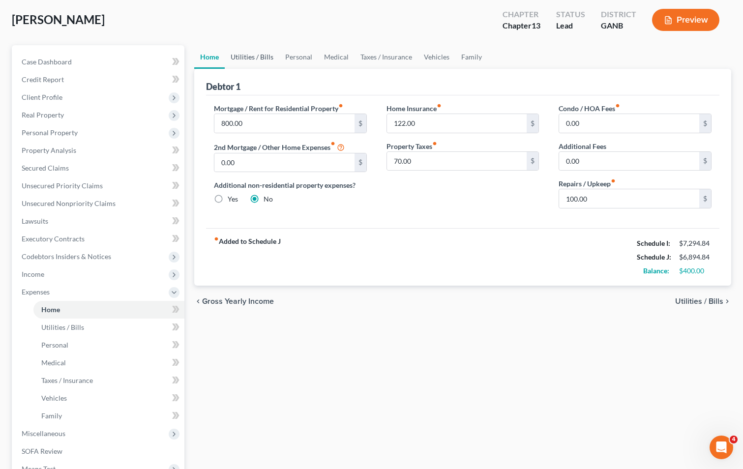
click at [260, 57] on link "Utilities / Bills" at bounding box center [252, 57] width 55 height 24
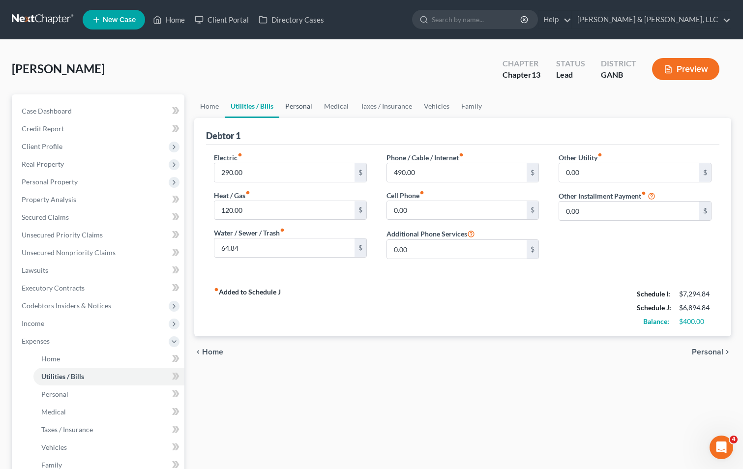
click at [305, 103] on link "Personal" at bounding box center [298, 106] width 39 height 24
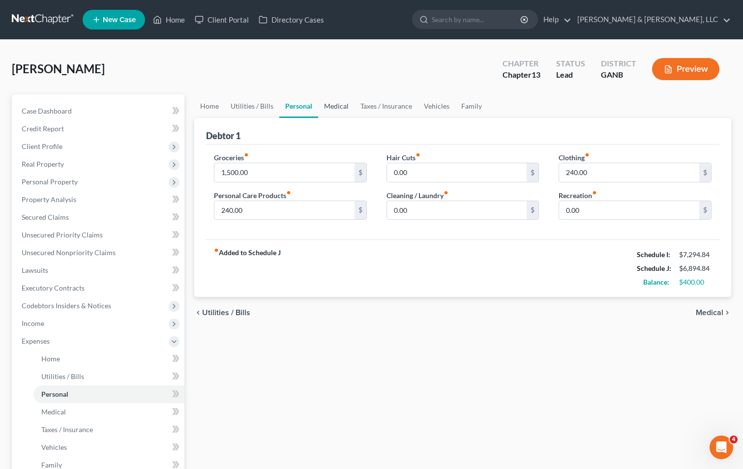
click at [341, 107] on link "Medical" at bounding box center [336, 106] width 36 height 24
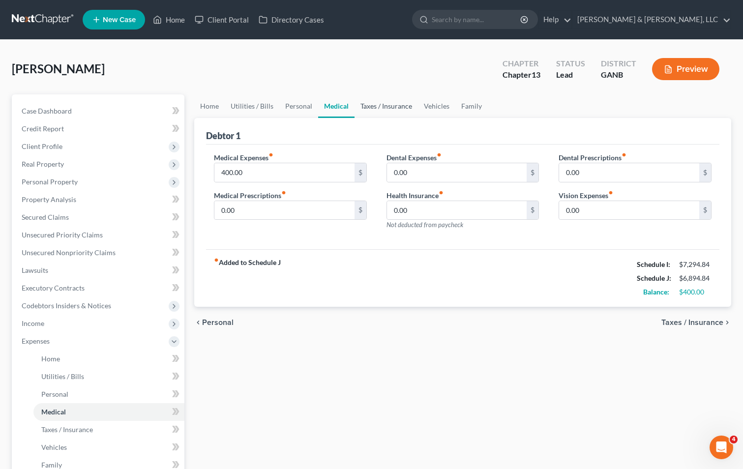
click at [375, 108] on link "Taxes / Insurance" at bounding box center [386, 106] width 63 height 24
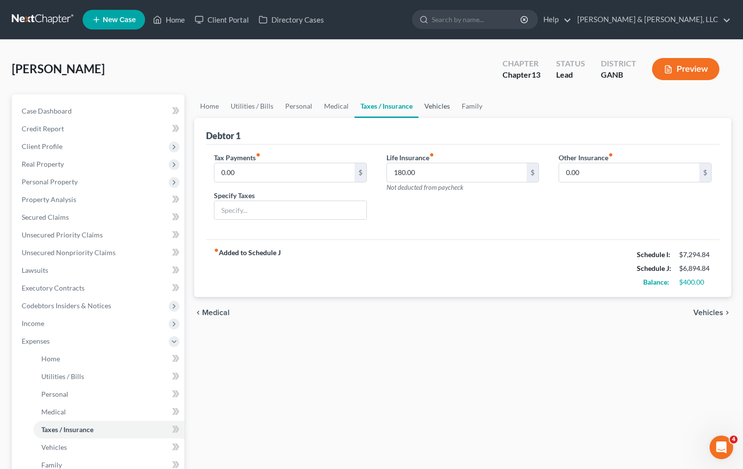
click at [436, 105] on link "Vehicles" at bounding box center [437, 106] width 37 height 24
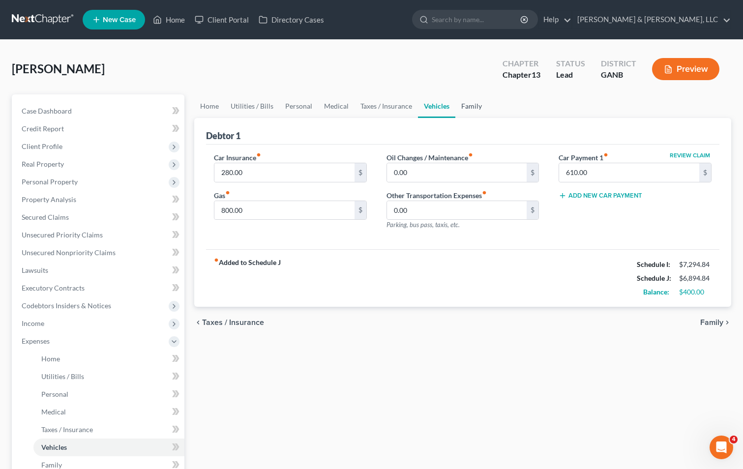
click at [468, 103] on link "Family" at bounding box center [472, 106] width 32 height 24
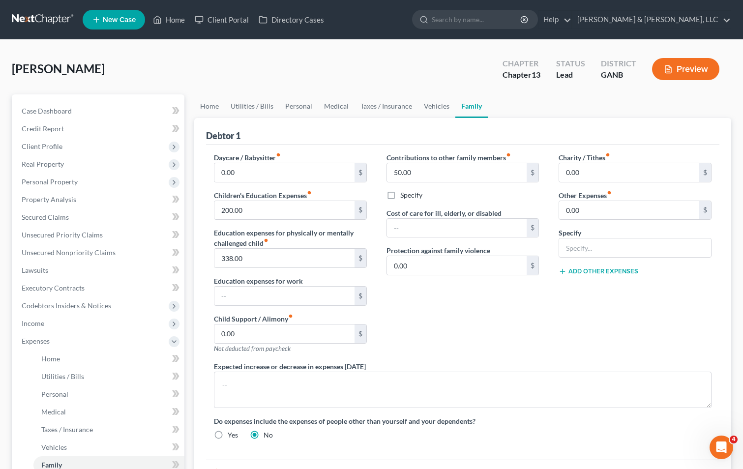
click at [493, 344] on div "Contributions to other family members fiber_manual_record 50.00 $ Specify Cost …" at bounding box center [463, 257] width 173 height 209
click at [37, 319] on span "Income" at bounding box center [33, 323] width 23 height 8
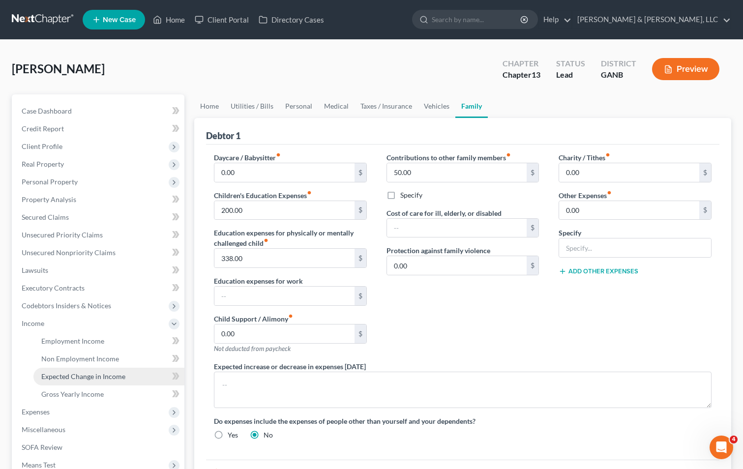
click at [111, 376] on span "Expected Change in Income" at bounding box center [83, 376] width 84 height 8
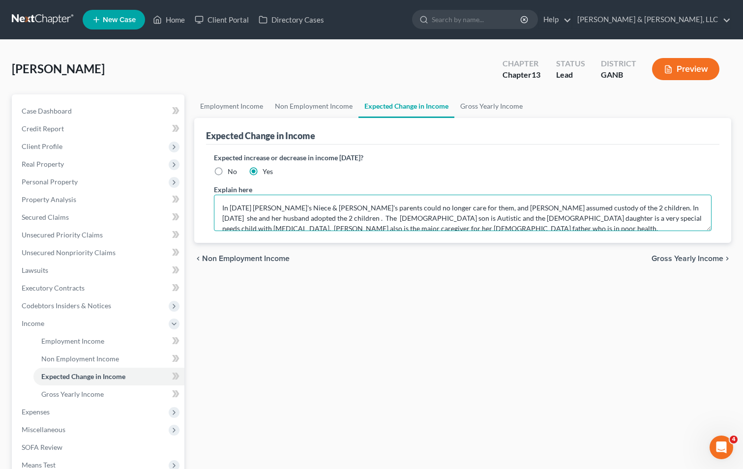
drag, startPoint x: 397, startPoint y: 227, endPoint x: 206, endPoint y: 186, distance: 195.2
click at [206, 186] on div "Expected increase or decrease in income [DATE]? No Yes Explain here In [DATE] […" at bounding box center [463, 194] width 514 height 98
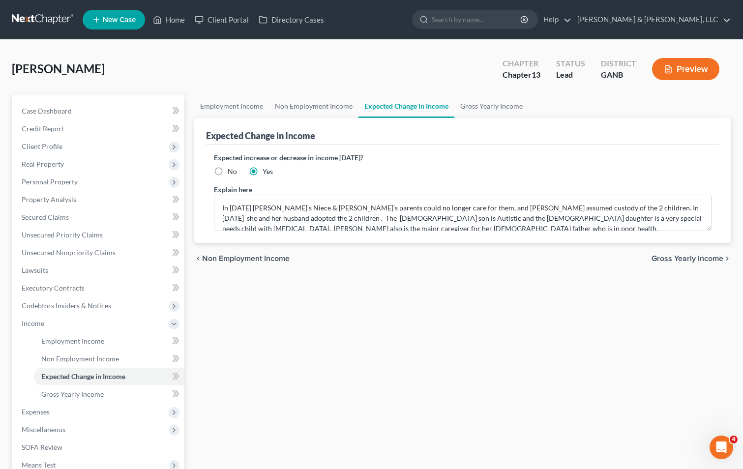
click at [330, 357] on div "Employment Income Non Employment Income Expected Change in Income Gross Yearly …" at bounding box center [462, 334] width 547 height 480
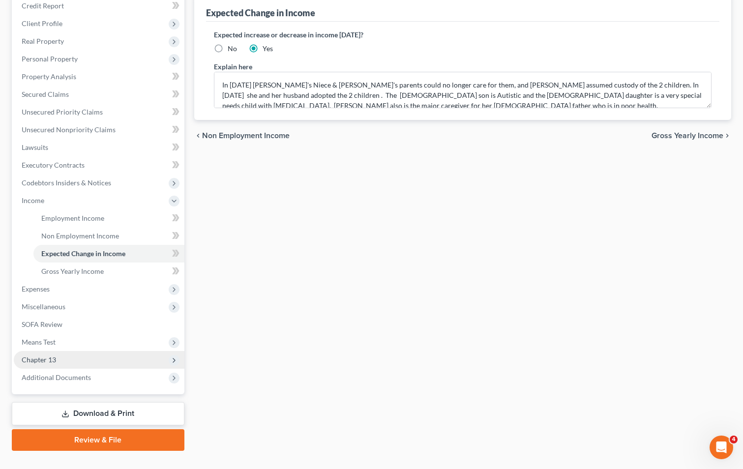
scroll to position [142, 0]
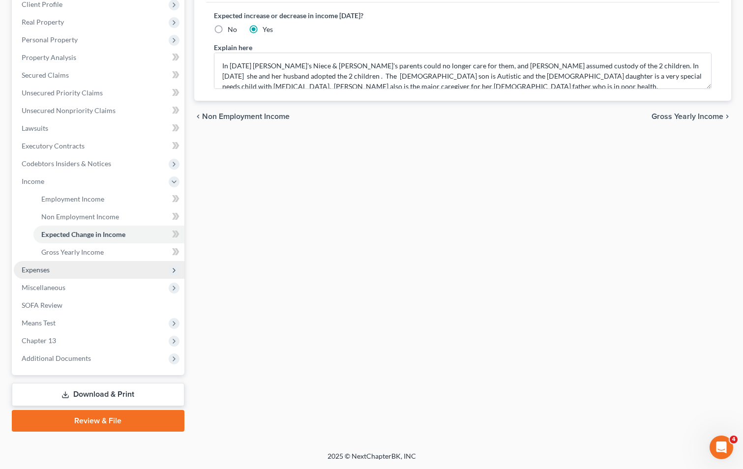
click at [84, 273] on span "Expenses" at bounding box center [99, 270] width 171 height 18
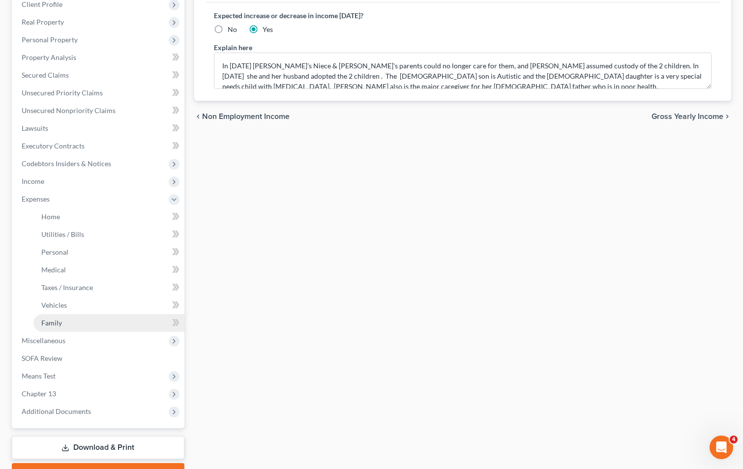
click at [99, 322] on link "Family" at bounding box center [108, 323] width 151 height 18
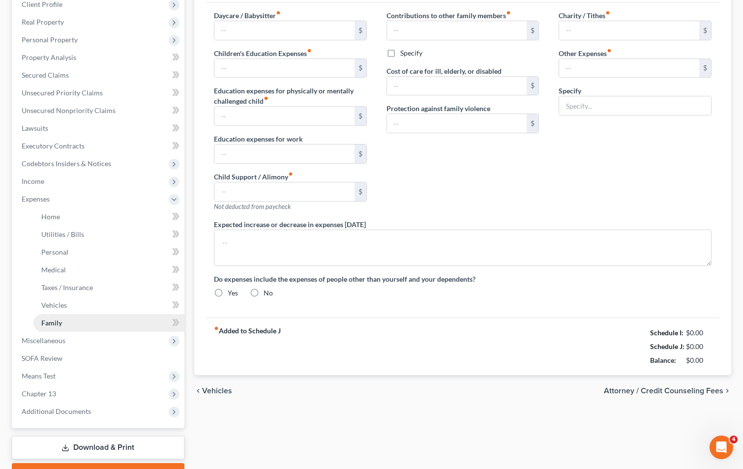
type input "0.00"
type input "200.00"
type input "338.00"
type input "0.00"
type input "50.00"
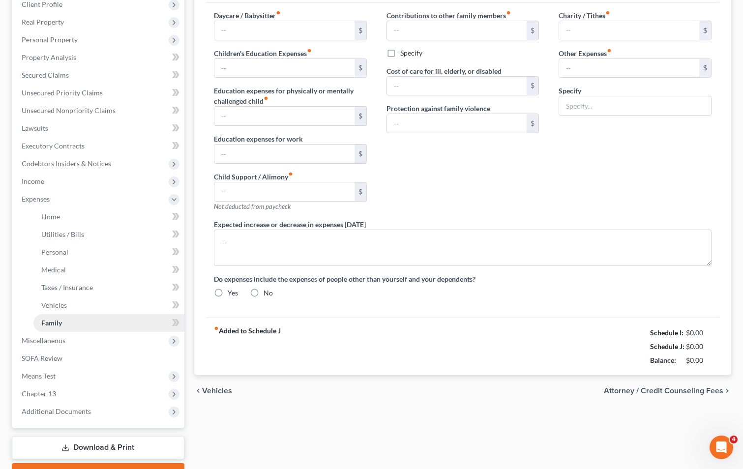
type input "0.00"
radio input "true"
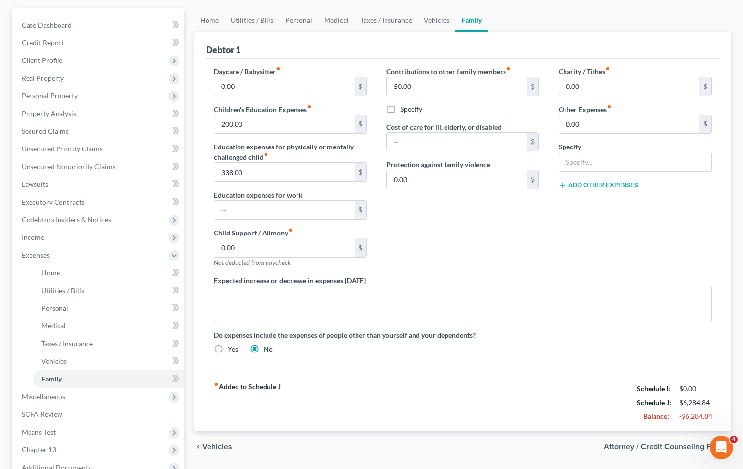
scroll to position [98, 0]
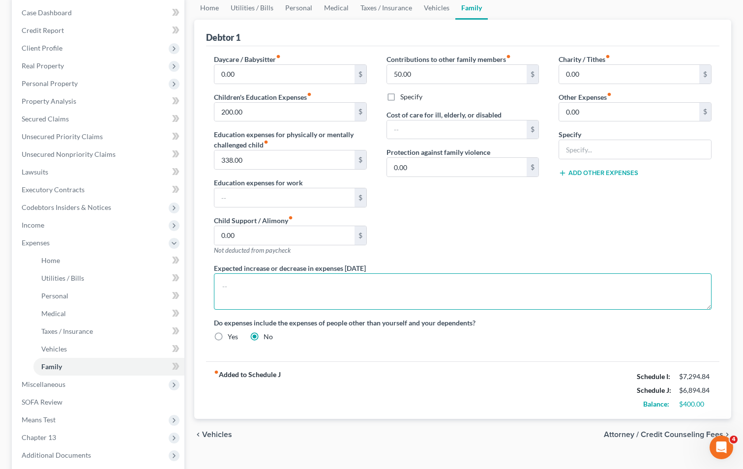
click at [260, 281] on textarea at bounding box center [463, 292] width 498 height 36
paste textarea "In [DATE] [PERSON_NAME]'s Niece & [PERSON_NAME]'s parents could no longer care …"
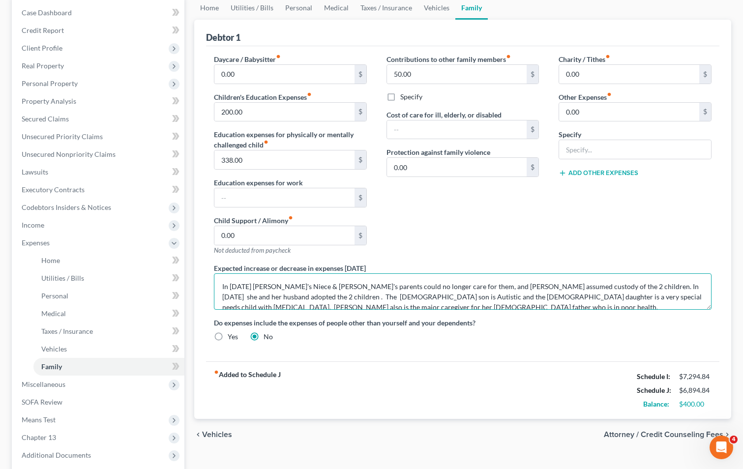
scroll to position [2, 0]
type textarea "In [DATE] [PERSON_NAME]'s Niece & [PERSON_NAME]'s parents could no longer care …"
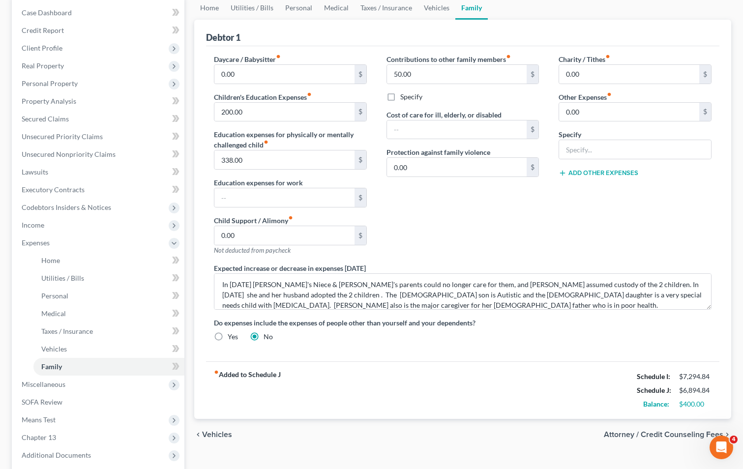
click at [533, 338] on div "Do expenses include the expenses of people other than yourself and your depende…" at bounding box center [463, 330] width 518 height 24
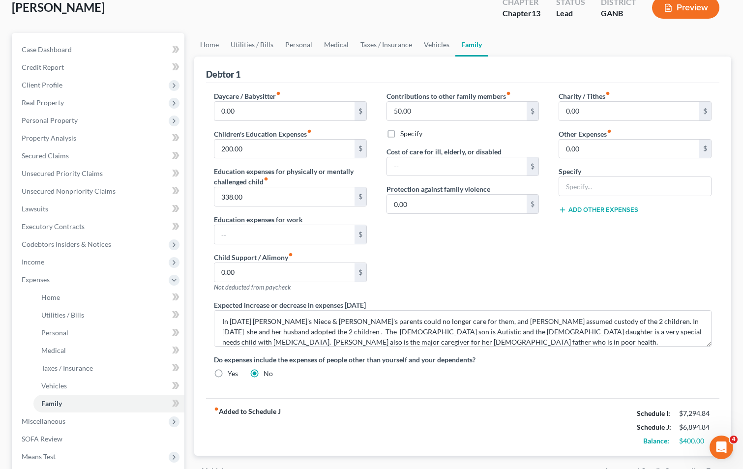
scroll to position [0, 0]
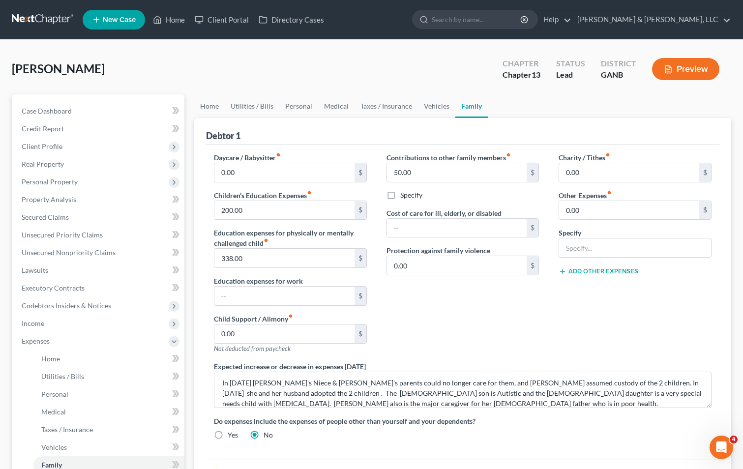
click at [534, 349] on div "Contributions to other family members fiber_manual_record 50.00 $ Specify Cost …" at bounding box center [463, 257] width 173 height 209
click at [596, 335] on div "Charity / Tithes fiber_manual_record 0.00 $ Other Expenses fiber_manual_record …" at bounding box center [635, 257] width 173 height 209
click at [529, 339] on div "Contributions to other family members fiber_manual_record 50.00 $ Specify Cost …" at bounding box center [463, 257] width 173 height 209
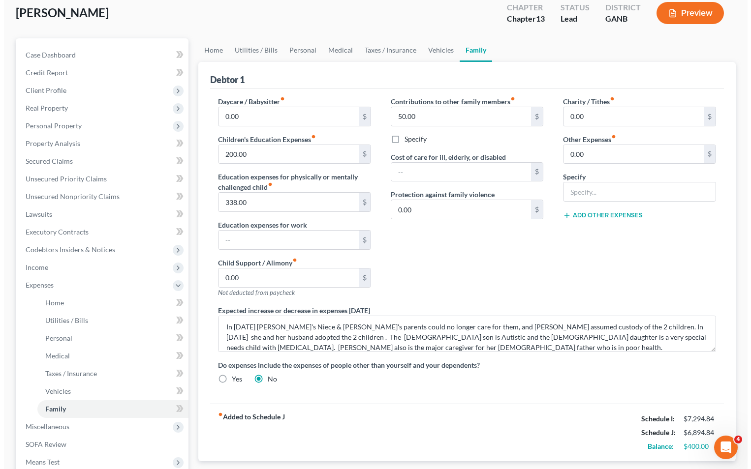
scroll to position [195, 0]
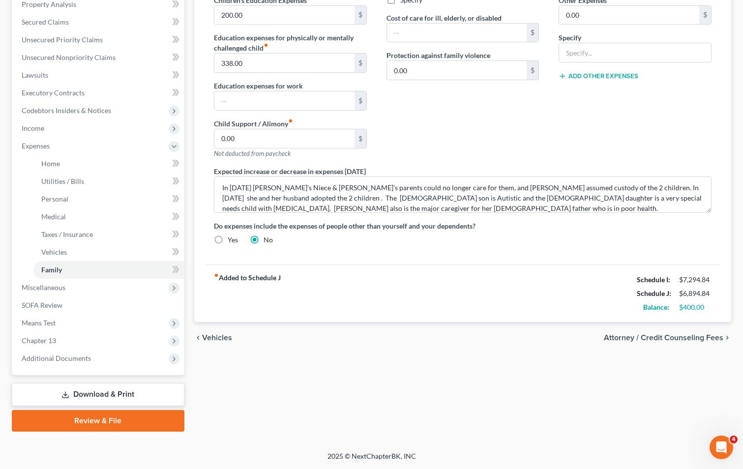
click at [110, 393] on link "Download & Print" at bounding box center [98, 394] width 173 height 23
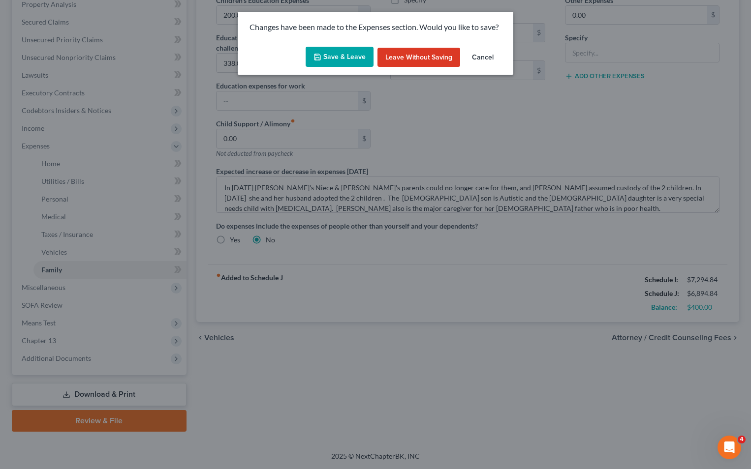
click at [339, 56] on button "Save & Leave" at bounding box center [340, 57] width 68 height 21
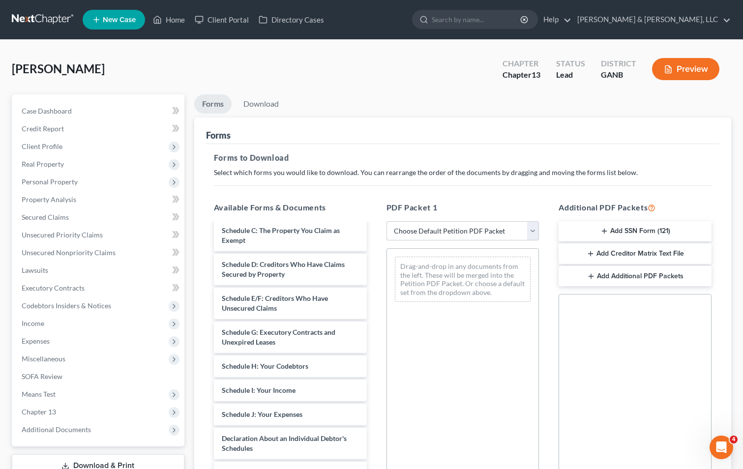
scroll to position [49, 0]
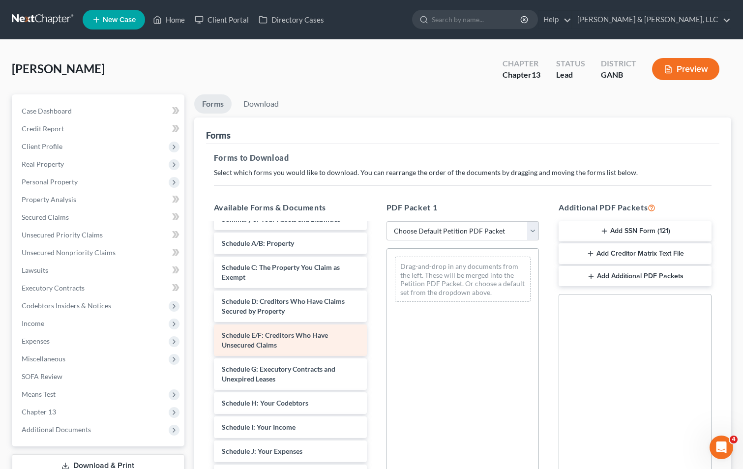
click at [247, 336] on span "Schedule E/F: Creditors Who Have Unsecured Claims" at bounding box center [275, 340] width 106 height 18
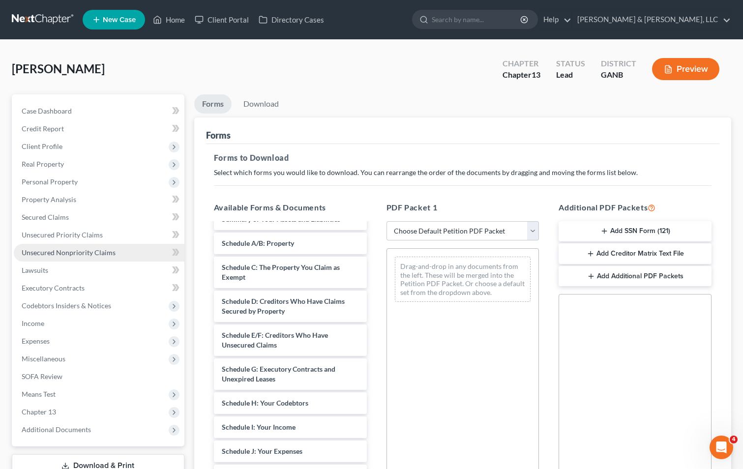
click at [32, 249] on span "Unsecured Nonpriority Claims" at bounding box center [69, 252] width 94 height 8
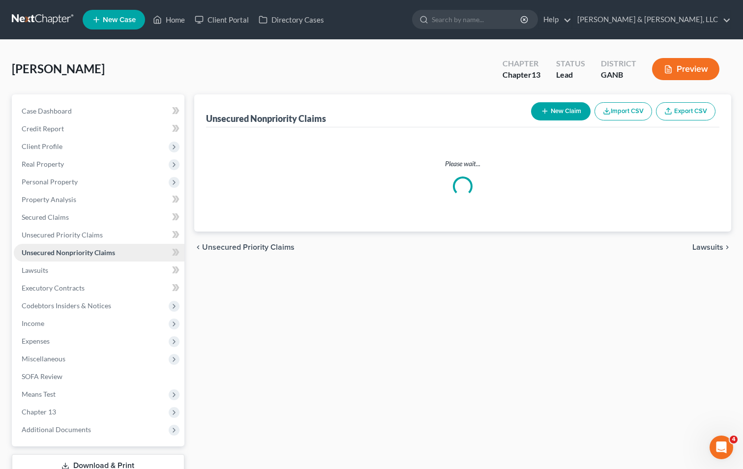
click at [32, 249] on span "Unsecured Nonpriority Claims" at bounding box center [68, 252] width 93 height 8
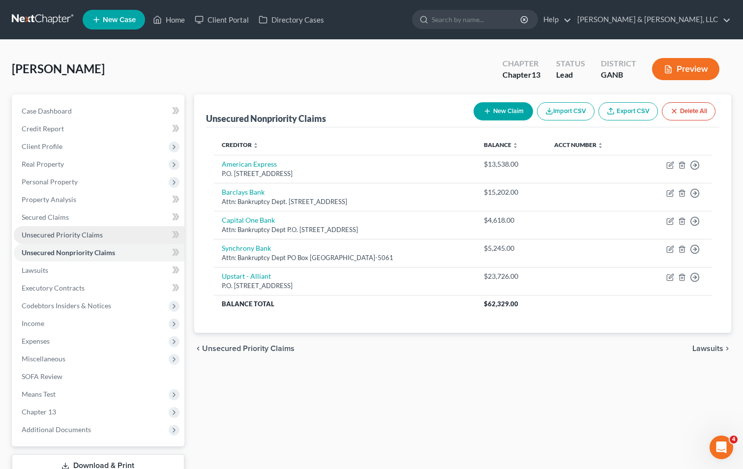
click at [34, 235] on span "Unsecured Priority Claims" at bounding box center [62, 235] width 81 height 8
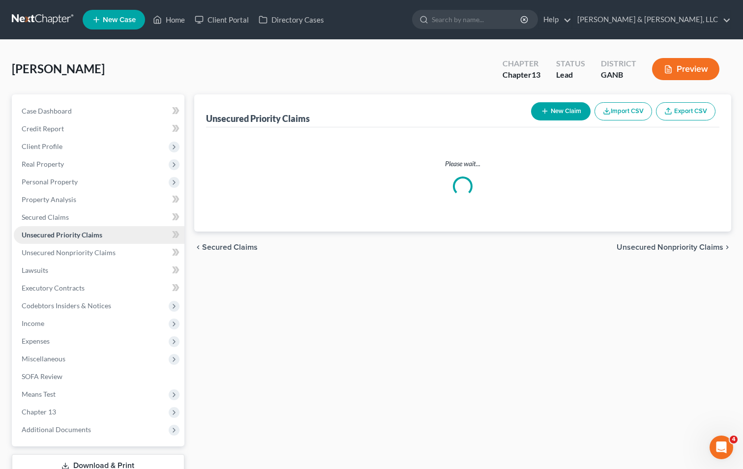
click at [34, 235] on span "Unsecured Priority Claims" at bounding box center [62, 235] width 81 height 8
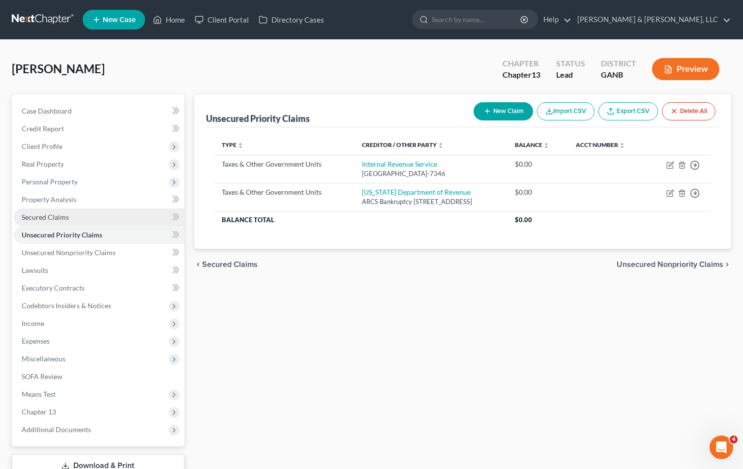
click at [38, 217] on span "Secured Claims" at bounding box center [45, 217] width 47 height 8
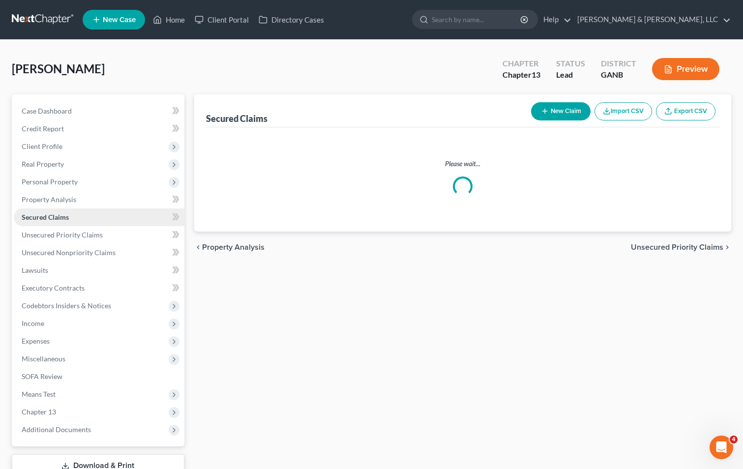
click at [38, 217] on span "Secured Claims" at bounding box center [45, 217] width 47 height 8
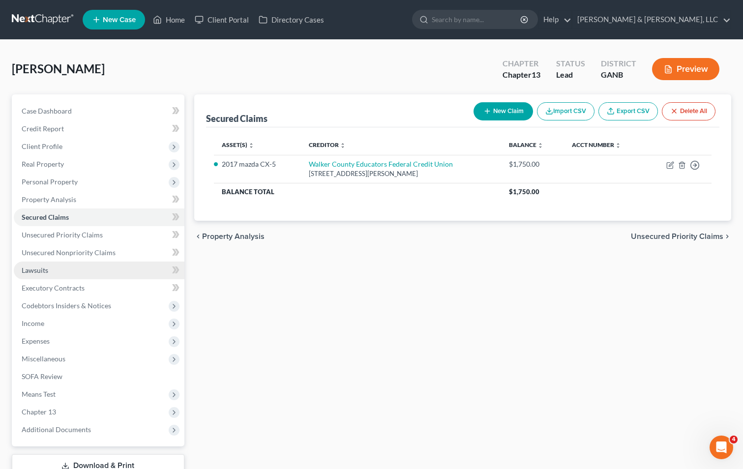
click at [32, 272] on span "Lawsuits" at bounding box center [35, 270] width 27 height 8
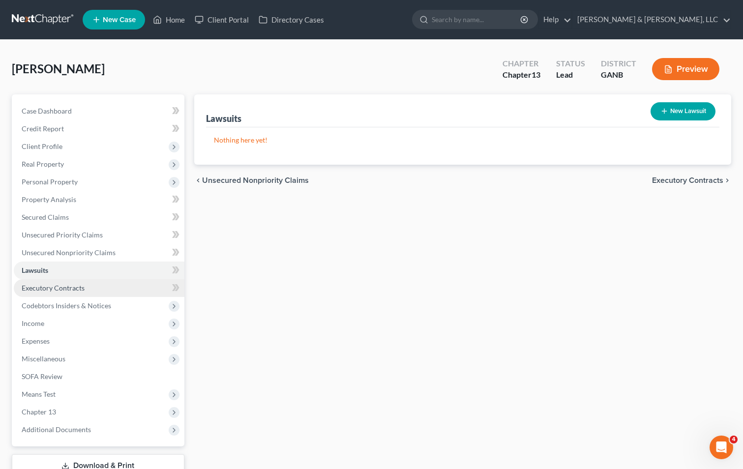
click at [31, 287] on span "Executory Contracts" at bounding box center [53, 288] width 63 height 8
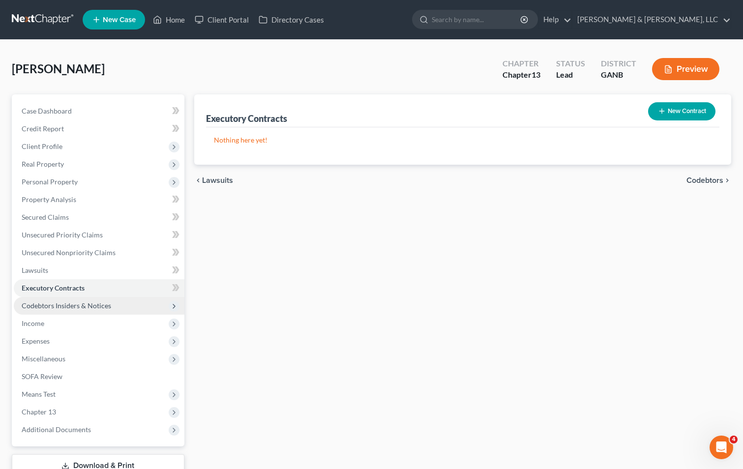
click at [27, 303] on span "Codebtors Insiders & Notices" at bounding box center [67, 306] width 90 height 8
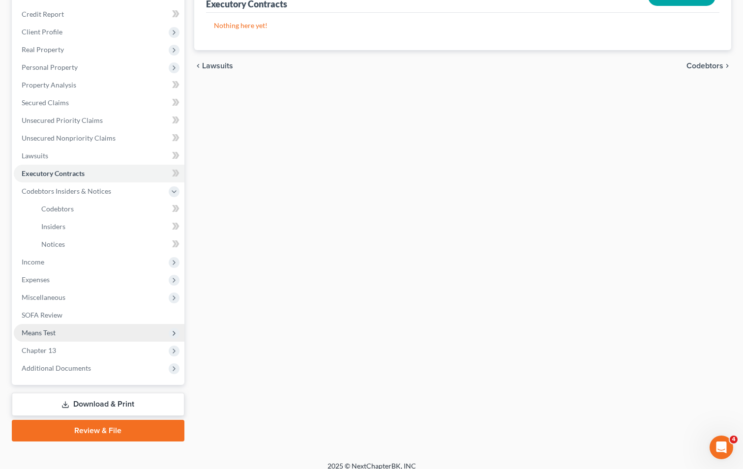
scroll to position [124, 0]
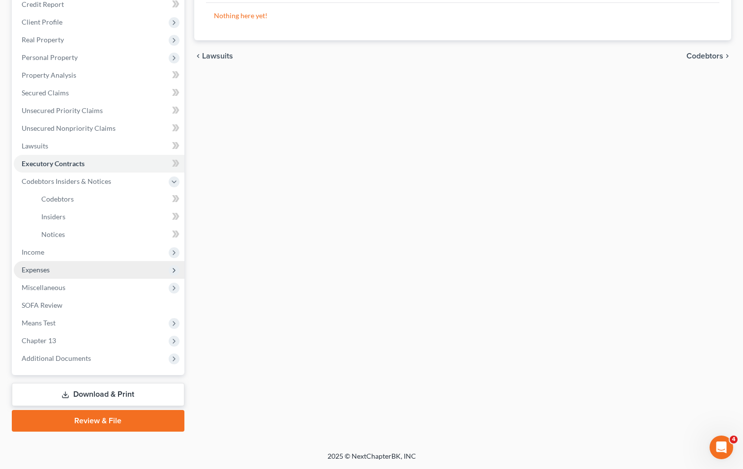
click at [53, 271] on span "Expenses" at bounding box center [99, 270] width 171 height 18
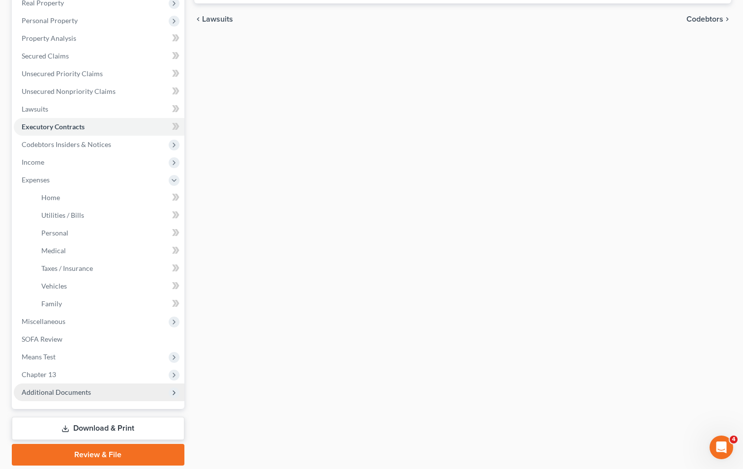
scroll to position [195, 0]
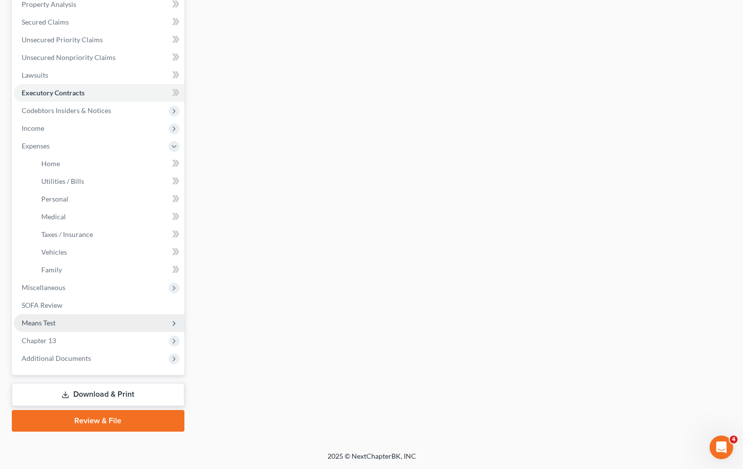
click at [48, 321] on span "Means Test" at bounding box center [39, 323] width 34 height 8
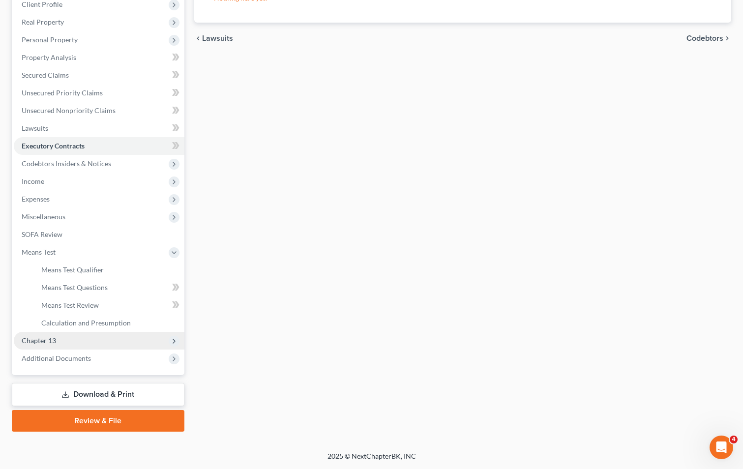
scroll to position [142, 0]
click at [386, 295] on div "Executory Contracts New Contract Nothing here yet! chevron_left Lawsuits Codebt…" at bounding box center [462, 192] width 547 height 480
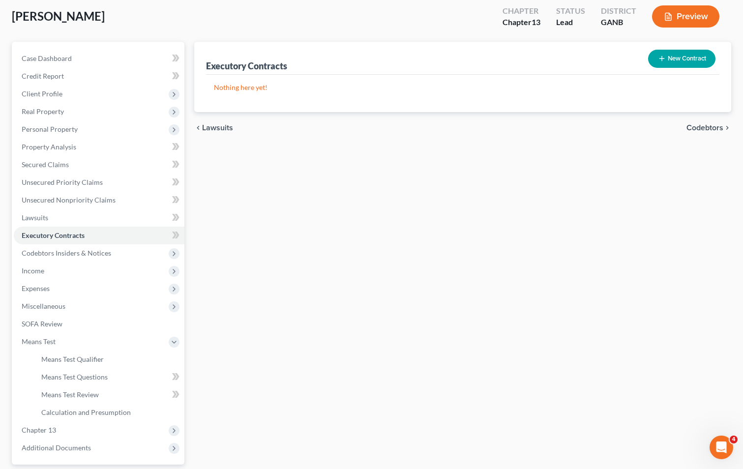
scroll to position [0, 0]
